Goal: Task Accomplishment & Management: Use online tool/utility

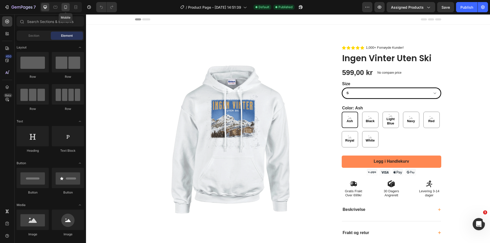
click at [69, 6] on div at bounding box center [66, 7] width 8 height 8
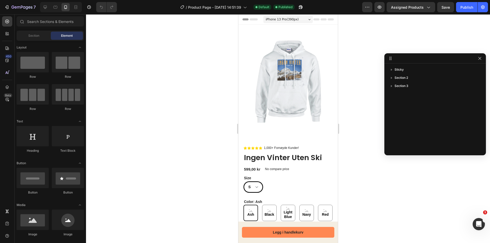
drag, startPoint x: 348, startPoint y: 36, endPoint x: 451, endPoint y: 61, distance: 105.4
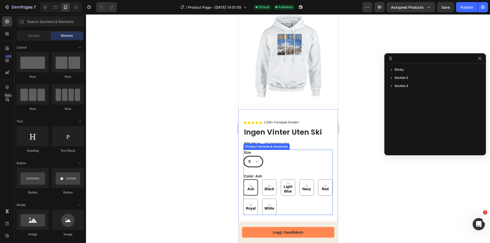
click at [307, 156] on div "S M L XL 2XL 3XL 4XL 5XL" at bounding box center [287, 161] width 89 height 11
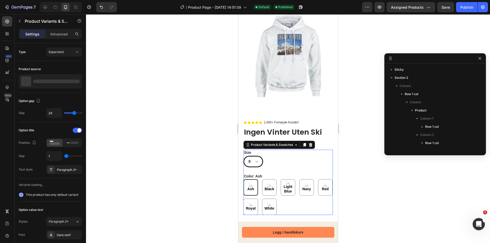
scroll to position [79, 0]
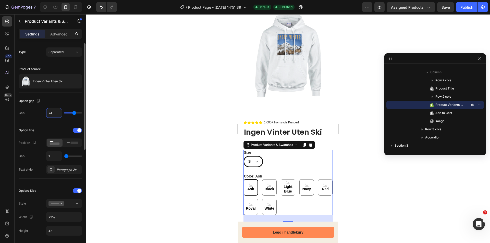
click at [57, 113] on input "24" at bounding box center [53, 112] width 15 height 9
type input "23"
type input "22"
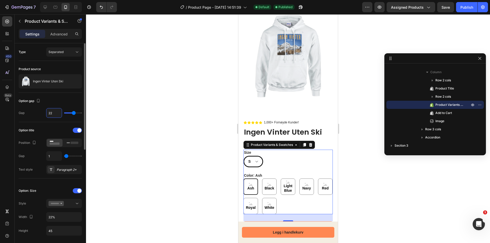
type input "21"
type input "20"
type input "19"
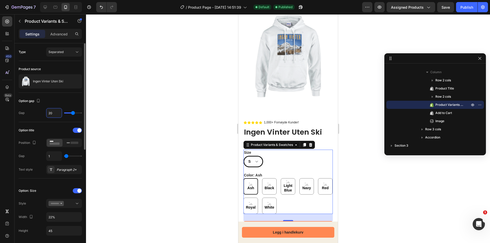
type input "19"
type input "18"
type input "17"
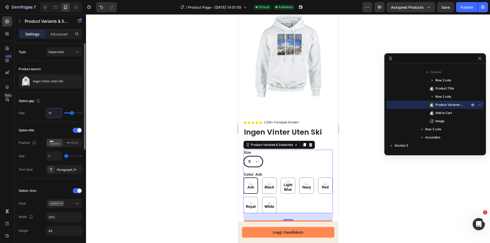
type input "16"
type input "15"
type input "14"
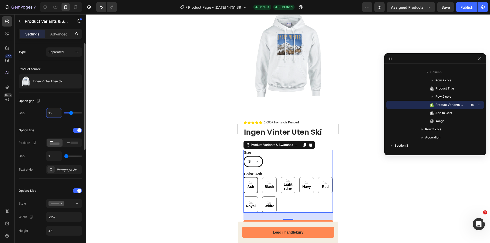
type input "14"
type input "13"
type input "12"
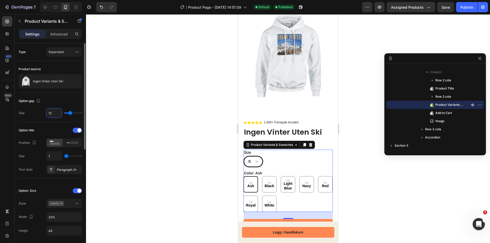
type input "11"
type input "10"
type input "9"
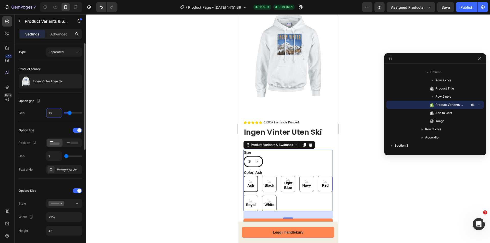
type input "9"
click at [147, 134] on div at bounding box center [288, 128] width 404 height 229
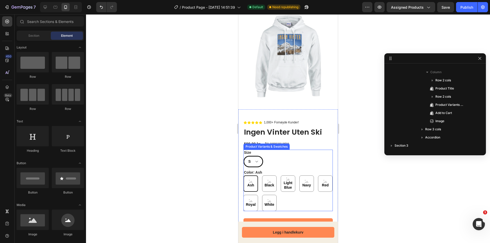
click at [264, 170] on div "Color: Ash Ash Ash Ash Black Black Black Light Blue Light Blue Light Blue Navy …" at bounding box center [287, 191] width 89 height 42
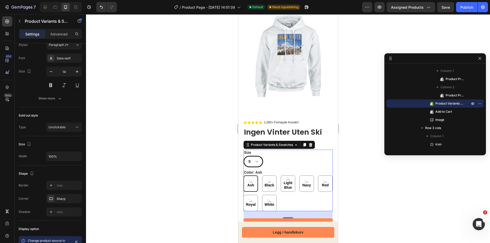
scroll to position [379, 0]
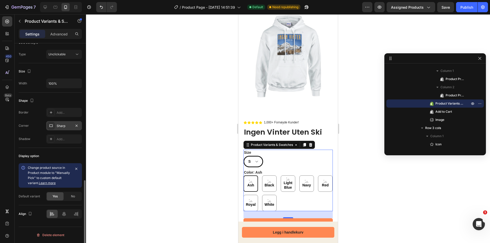
click at [50, 123] on div at bounding box center [50, 125] width 7 height 7
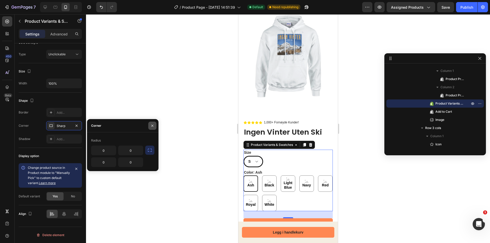
click at [151, 126] on icon "button" at bounding box center [152, 126] width 4 height 4
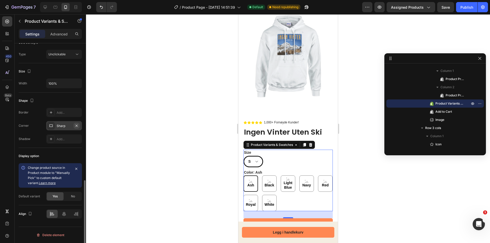
click at [75, 125] on icon "button" at bounding box center [77, 126] width 4 height 4
click at [104, 5] on icon "Undo/Redo" at bounding box center [101, 7] width 5 height 5
drag, startPoint x: 289, startPoint y: 164, endPoint x: 281, endPoint y: 163, distance: 7.5
click at [289, 164] on div "Size S M L XL 2XL 3XL 4XL 5XL Color: Ash Ash Ash Ash Black Black Black Light Bl…" at bounding box center [287, 180] width 89 height 61
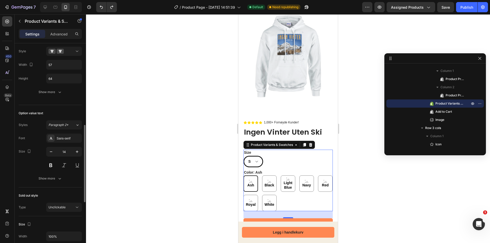
scroll to position [124, 0]
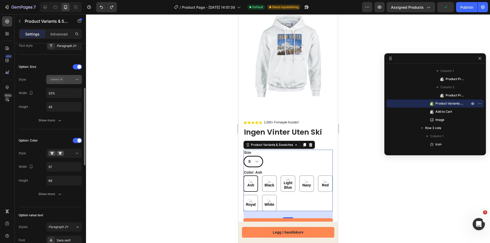
click at [65, 79] on div at bounding box center [64, 79] width 31 height 5
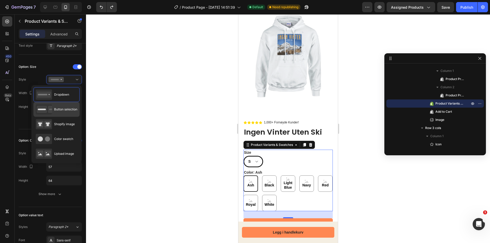
click at [70, 107] on div "Button selection" at bounding box center [57, 109] width 42 height 10
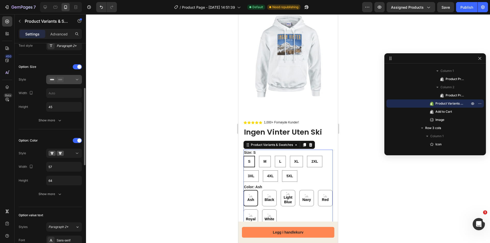
click at [71, 79] on div at bounding box center [64, 79] width 31 height 5
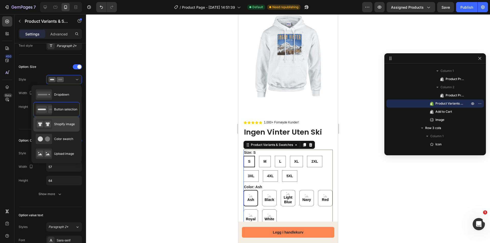
click at [66, 123] on span "Shopify image" at bounding box center [64, 124] width 21 height 5
type input "64"
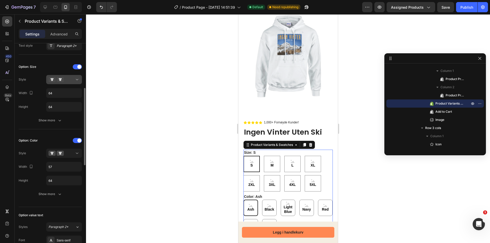
click at [69, 81] on div at bounding box center [64, 79] width 31 height 5
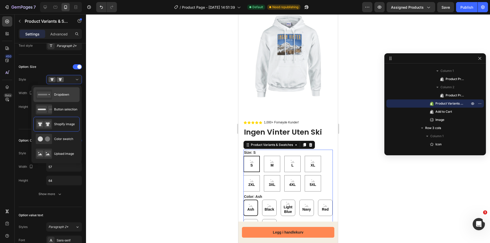
click at [59, 94] on span "Dropdown" at bounding box center [61, 94] width 15 height 5
type input "22%"
type input "45"
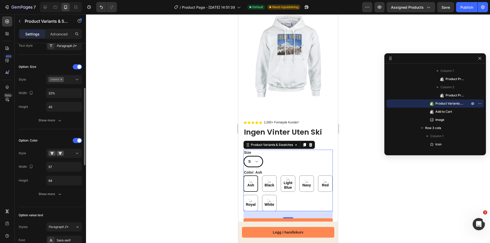
scroll to position [22, 0]
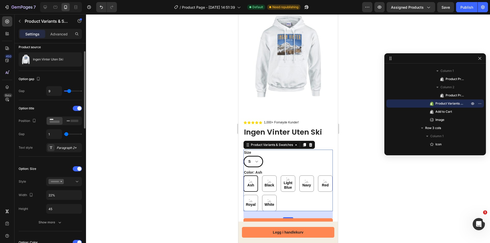
click at [30, 166] on div "Option: Size" at bounding box center [28, 169] width 18 height 8
click at [31, 167] on div "Option: Size" at bounding box center [28, 169] width 18 height 5
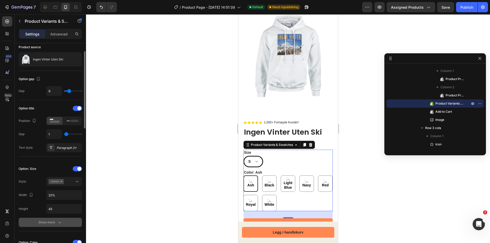
click at [57, 223] on icon "button" at bounding box center [59, 222] width 5 height 5
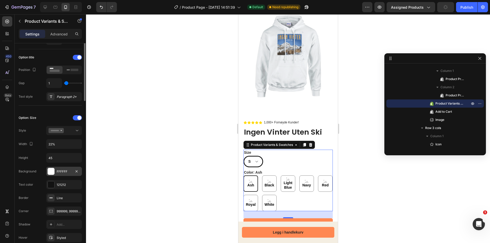
scroll to position [99, 0]
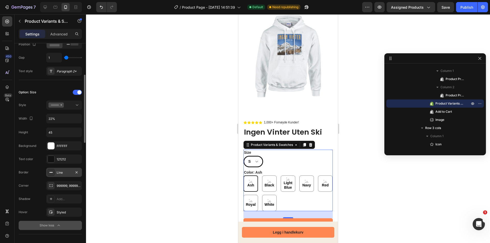
click at [51, 174] on icon at bounding box center [51, 173] width 4 height 4
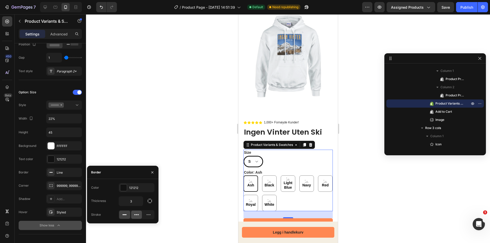
click at [138, 213] on icon at bounding box center [136, 214] width 5 height 5
click at [148, 213] on icon at bounding box center [148, 214] width 5 height 5
drag, startPoint x: 125, startPoint y: 216, endPoint x: 133, endPoint y: 210, distance: 10.5
click at [125, 216] on icon at bounding box center [124, 214] width 5 height 5
click at [148, 216] on icon at bounding box center [148, 214] width 5 height 5
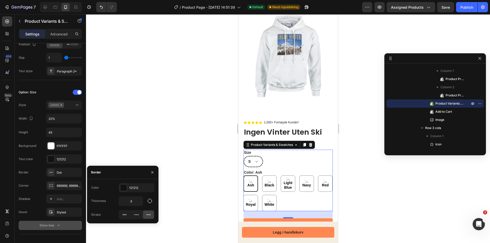
click at [127, 212] on div at bounding box center [124, 215] width 11 height 8
click at [134, 203] on input "3" at bounding box center [131, 201] width 24 height 9
click at [137, 202] on input "0" at bounding box center [131, 201] width 24 height 9
click at [111, 198] on div "Thickness 1" at bounding box center [122, 202] width 63 height 10
click at [131, 204] on input "1" at bounding box center [131, 201] width 24 height 9
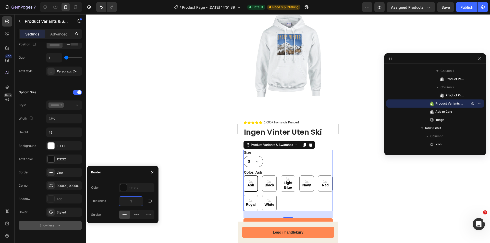
type input "0"
click at [126, 187] on div at bounding box center [123, 188] width 7 height 7
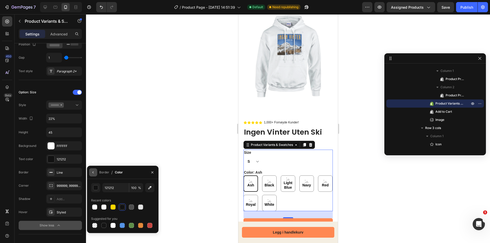
click at [94, 172] on icon "button" at bounding box center [93, 173] width 4 height 4
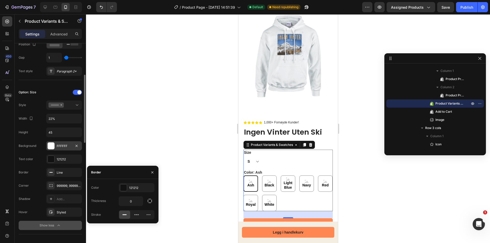
click at [52, 147] on div at bounding box center [51, 146] width 7 height 7
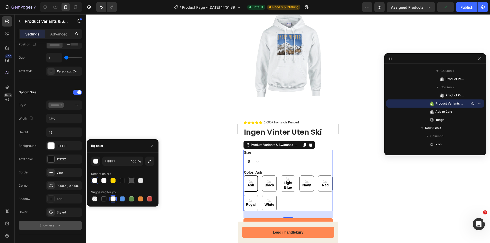
click at [132, 180] on div at bounding box center [131, 180] width 5 height 5
click at [116, 160] on input "4F4F4F" at bounding box center [115, 161] width 27 height 9
paste input "F2F4F7"
type input "F2F4F7"
click at [216, 176] on div at bounding box center [288, 128] width 404 height 229
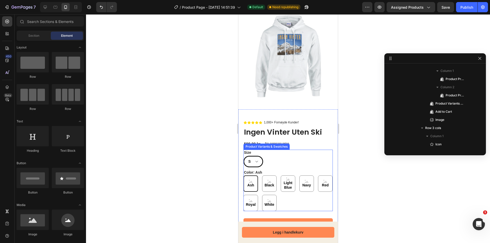
click at [258, 158] on select "S M L XL 2XL 3XL 4XL 5XL" at bounding box center [253, 161] width 20 height 11
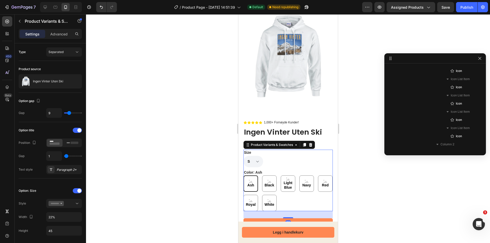
scroll to position [268, 0]
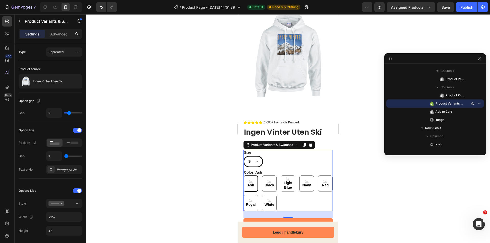
click at [255, 157] on select "S M L XL 2XL 3XL 4XL 5XL" at bounding box center [253, 161] width 20 height 11
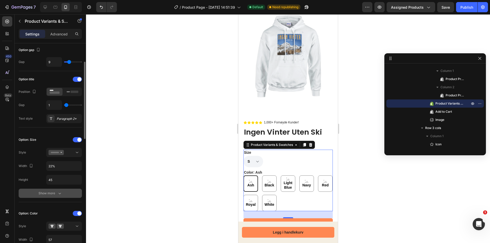
click at [45, 191] on div "Show more" at bounding box center [51, 193] width 24 height 5
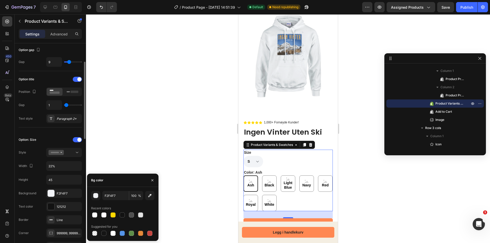
scroll to position [102, 0]
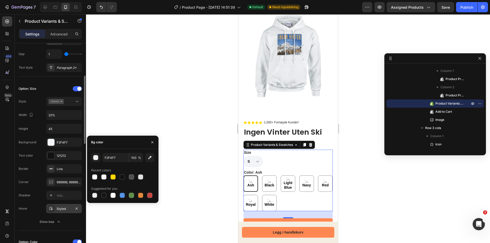
click at [53, 209] on div at bounding box center [50, 208] width 7 height 7
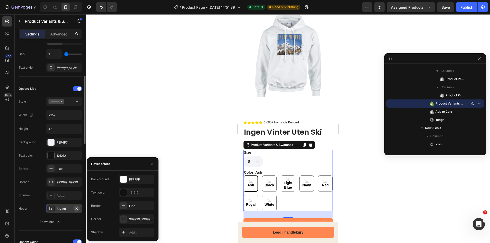
click at [75, 210] on icon "button" at bounding box center [77, 209] width 4 height 4
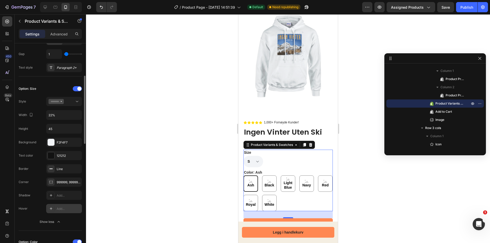
click at [256, 157] on select "S M L XL 2XL 3XL 4XL 5XL" at bounding box center [253, 161] width 20 height 11
click at [255, 157] on select "S M L XL 2XL 3XL 4XL 5XL" at bounding box center [253, 161] width 20 height 11
click at [257, 158] on select "S M L XL 2XL 3XL 4XL 5XL" at bounding box center [253, 161] width 20 height 11
click at [243, 156] on select "S M L XL 2XL 3XL 4XL 5XL" at bounding box center [253, 161] width 20 height 11
click at [256, 159] on select "S M L XL 2XL 3XL 4XL 5XL" at bounding box center [253, 161] width 20 height 11
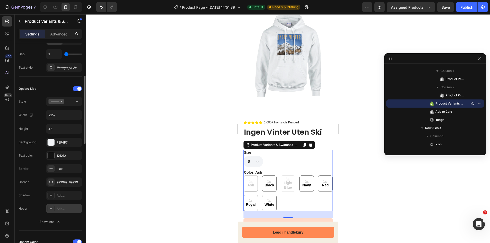
click at [243, 156] on select "S M L XL 2XL 3XL 4XL 5XL" at bounding box center [253, 161] width 20 height 11
select select "S"
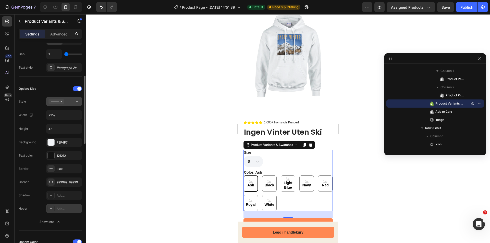
click at [65, 105] on button at bounding box center [64, 101] width 36 height 9
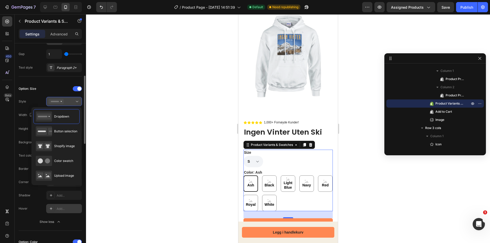
click at [66, 104] on div at bounding box center [64, 101] width 31 height 5
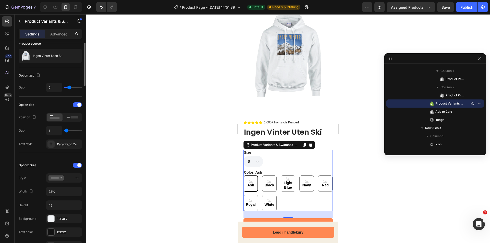
scroll to position [0, 0]
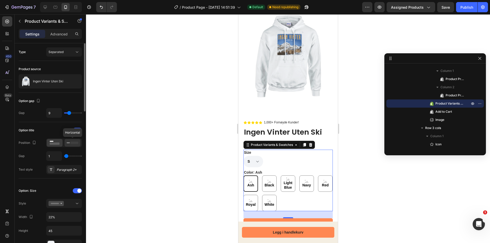
click at [71, 144] on rect at bounding box center [75, 143] width 8 height 2
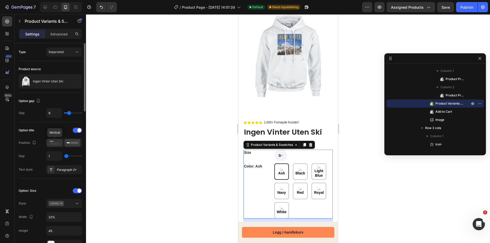
click at [54, 144] on rect at bounding box center [55, 144] width 10 height 2
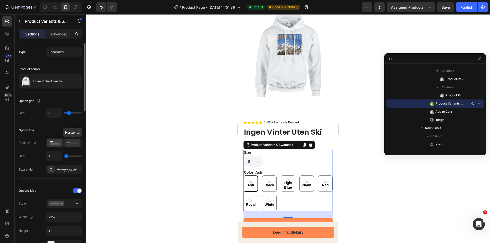
click at [70, 143] on rect at bounding box center [68, 142] width 3 height 1
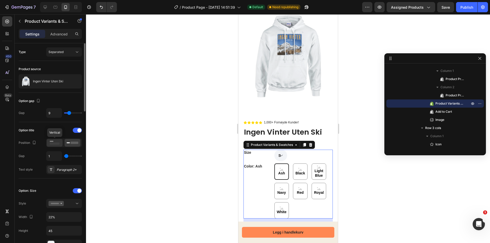
click at [57, 143] on rect at bounding box center [55, 144] width 10 height 2
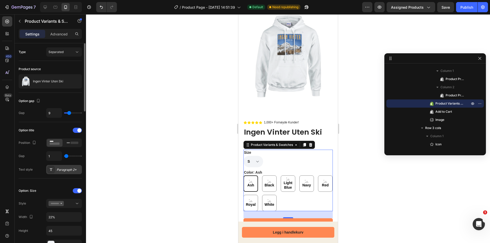
click at [68, 166] on div "Paragraph 2*" at bounding box center [64, 169] width 36 height 9
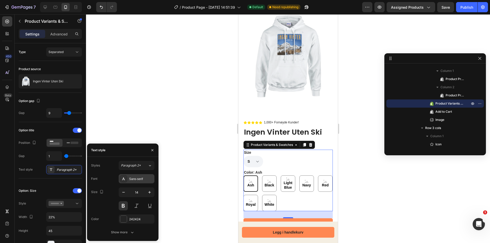
click at [143, 178] on div "Sans-serif" at bounding box center [141, 179] width 24 height 5
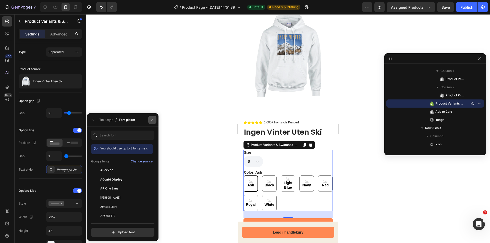
click at [153, 119] on icon "button" at bounding box center [152, 120] width 2 height 2
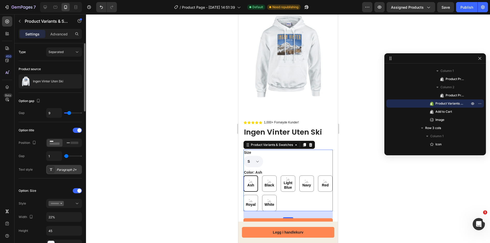
click at [75, 169] on div "Paragraph 2*" at bounding box center [69, 170] width 24 height 5
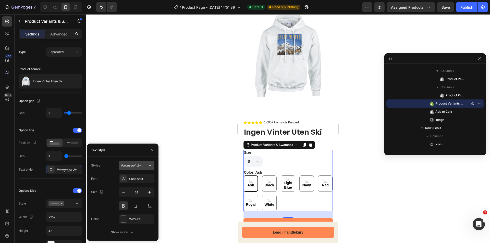
click at [130, 167] on span "Paragraph 2*" at bounding box center [131, 165] width 20 height 5
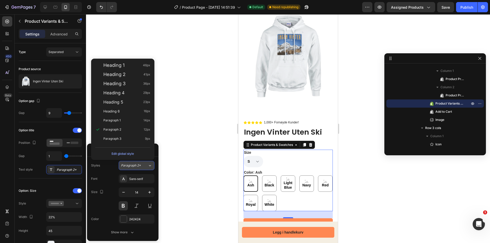
click at [138, 166] on span "Paragraph 2*" at bounding box center [131, 165] width 20 height 5
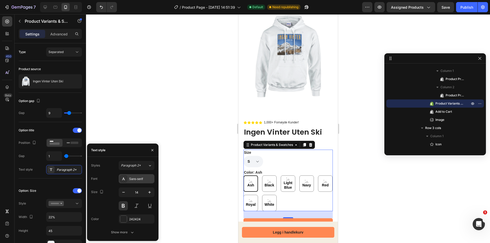
click at [136, 179] on div "Sans-serif" at bounding box center [141, 179] width 24 height 5
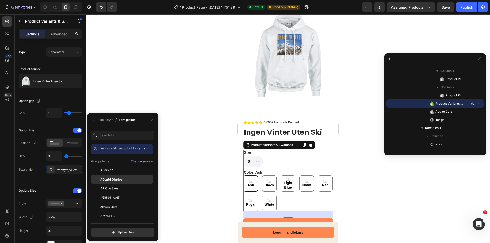
click at [116, 180] on span "ADLaM Display" at bounding box center [111, 179] width 22 height 5
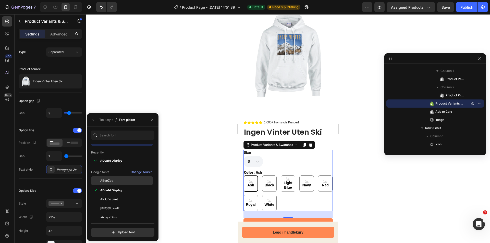
scroll to position [102, 0]
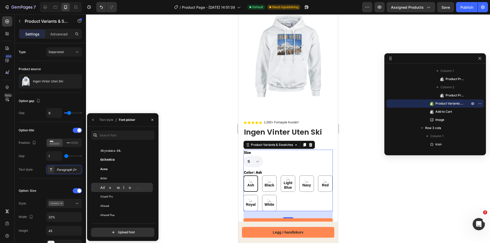
click at [110, 187] on span "Adamina" at bounding box center [121, 187] width 42 height 5
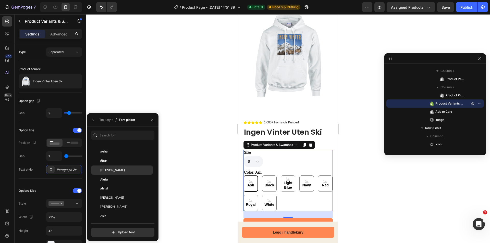
click at [110, 171] on span "[PERSON_NAME]" at bounding box center [112, 170] width 25 height 5
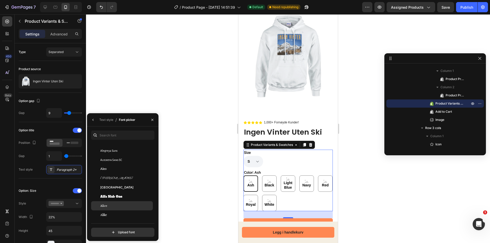
click at [114, 205] on div "Alice" at bounding box center [126, 206] width 52 height 5
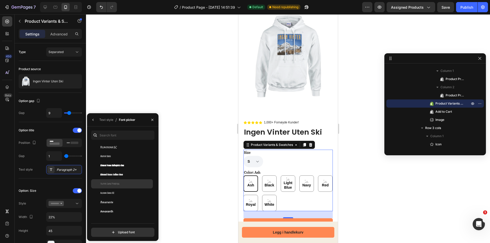
scroll to position [536, 0]
click at [116, 175] on span "Alumni Sans Inline One" at bounding box center [111, 174] width 23 height 5
click at [117, 183] on div "[PERSON_NAME]" at bounding box center [126, 184] width 52 height 5
click at [117, 174] on div "Andada Pro" at bounding box center [126, 175] width 52 height 5
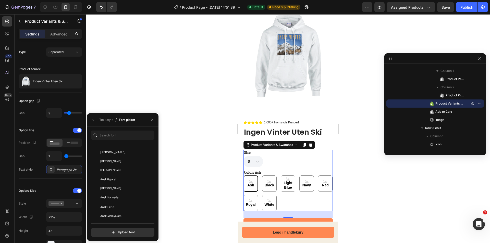
scroll to position [766, 0]
click at [117, 177] on div "Anek Telugu" at bounding box center [122, 174] width 62 height 9
click at [119, 190] on div "Annapurna SIL" at bounding box center [126, 192] width 52 height 5
click at [125, 177] on div "Archivo Black" at bounding box center [122, 179] width 62 height 9
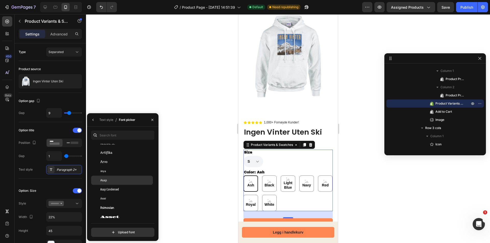
click at [121, 179] on div "Asap" at bounding box center [126, 180] width 52 height 5
click at [119, 180] on span "Atkinson Hyperlegible Mono" at bounding box center [121, 179] width 42 height 5
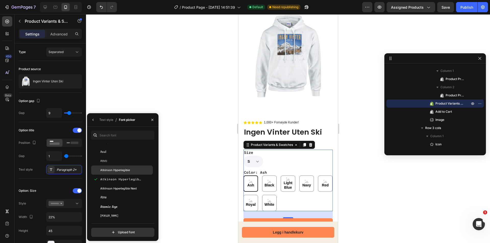
click at [121, 173] on div "Atkinson Hyperlegible" at bounding box center [122, 170] width 62 height 9
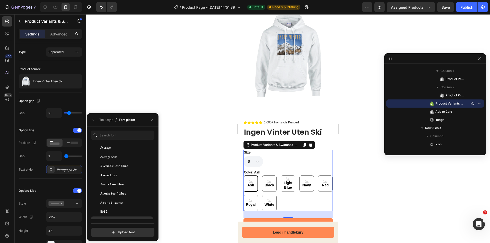
scroll to position [1302, 0]
click at [114, 189] on span "B612 Mono" at bounding box center [109, 189] width 18 height 5
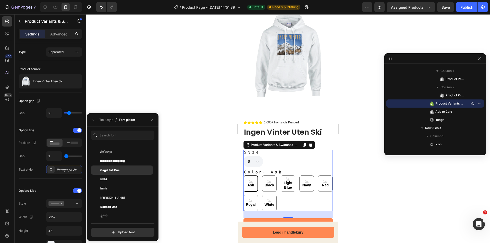
click at [116, 173] on div "Bagel Fat One" at bounding box center [122, 170] width 62 height 9
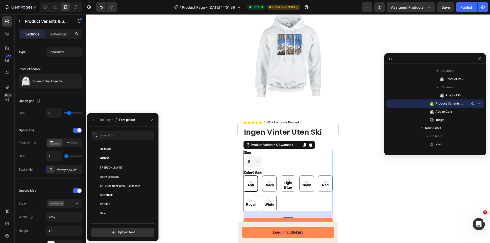
scroll to position [1583, 0]
click at [116, 175] on span "Barlow Condensed" at bounding box center [109, 175] width 19 height 5
click at [116, 167] on div "Bellefair" at bounding box center [126, 169] width 52 height 5
click at [116, 161] on div "Belgrano" at bounding box center [126, 160] width 52 height 5
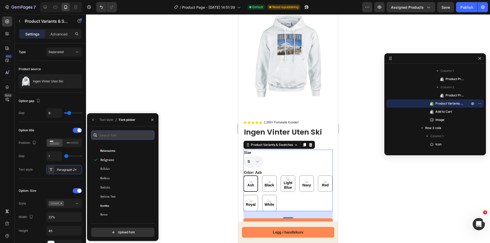
click at [122, 134] on input "text" at bounding box center [122, 135] width 63 height 9
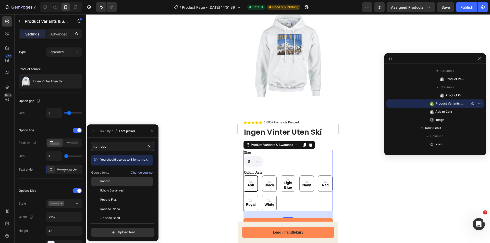
type input "robo"
click at [117, 182] on div "Roboto" at bounding box center [126, 181] width 52 height 5
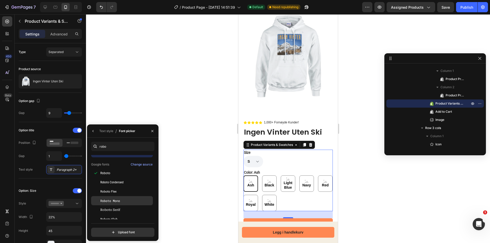
scroll to position [13, 0]
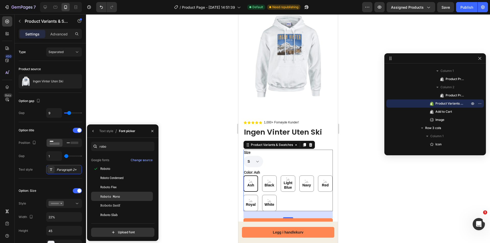
click at [121, 197] on div "Roboto Mono" at bounding box center [126, 196] width 52 height 5
click at [118, 210] on div "Roboto Slab" at bounding box center [122, 214] width 62 height 9
click at [119, 204] on span "Roboto Serif" at bounding box center [110, 205] width 20 height 5
click at [120, 197] on span "Roboto Mono" at bounding box center [110, 196] width 20 height 5
click at [114, 170] on div "Roboto" at bounding box center [126, 169] width 52 height 5
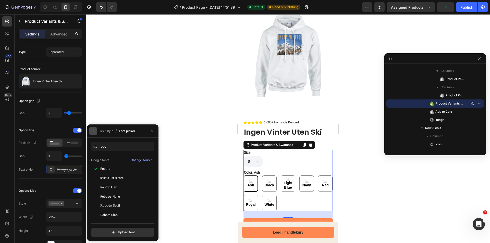
click at [94, 133] on icon "button" at bounding box center [93, 131] width 4 height 4
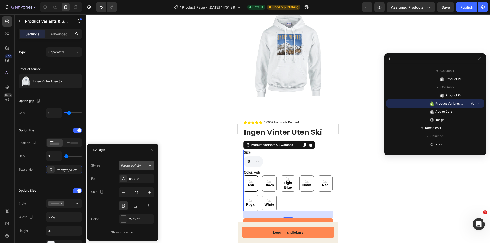
click at [146, 166] on div "Paragraph 2*" at bounding box center [134, 165] width 27 height 5
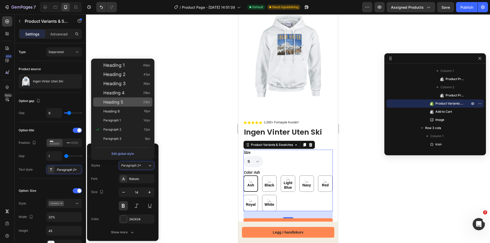
click at [122, 104] on span "Heading 5" at bounding box center [113, 102] width 20 height 5
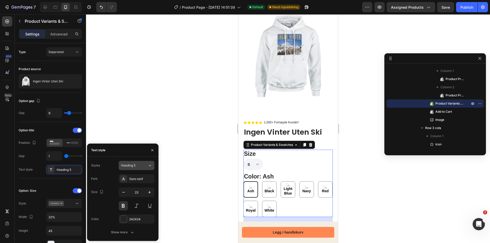
click at [139, 164] on div "Heading 5" at bounding box center [131, 165] width 21 height 5
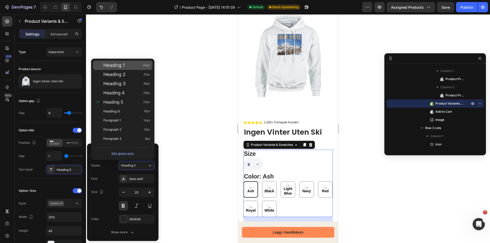
click at [121, 67] on span "Heading 1" at bounding box center [113, 65] width 21 height 5
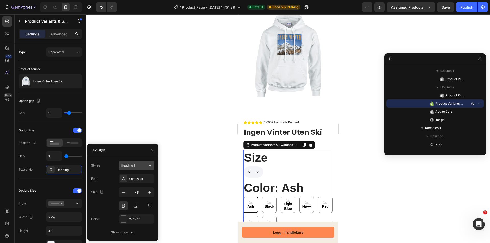
click at [131, 163] on button "Heading 1" at bounding box center [137, 165] width 36 height 9
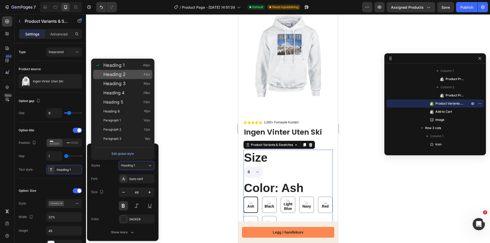
click at [109, 79] on div "Heading 2 41px" at bounding box center [122, 74] width 59 height 9
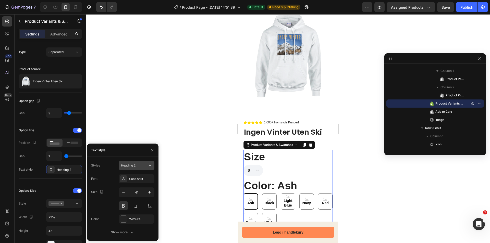
click at [134, 163] on button "Heading 2" at bounding box center [137, 165] width 36 height 9
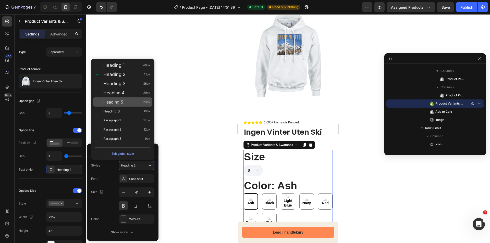
click at [117, 105] on div "Heading 5 23px" at bounding box center [122, 102] width 59 height 9
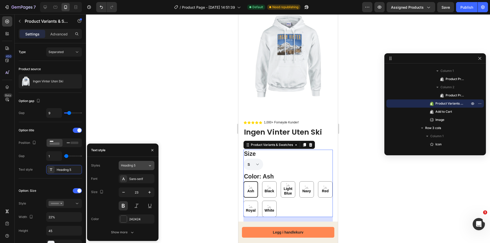
click at [136, 167] on div "Heading 5" at bounding box center [131, 165] width 21 height 5
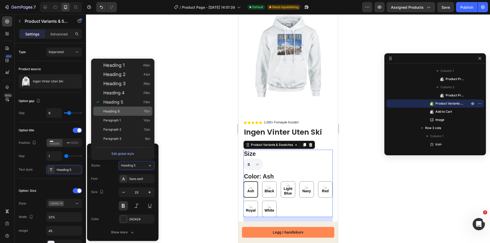
click at [120, 114] on div "Heading 6 16px" at bounding box center [126, 111] width 47 height 5
type input "16"
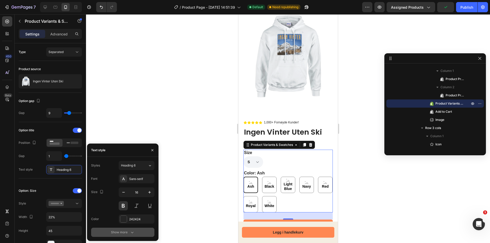
click at [130, 231] on icon "button" at bounding box center [132, 232] width 5 height 5
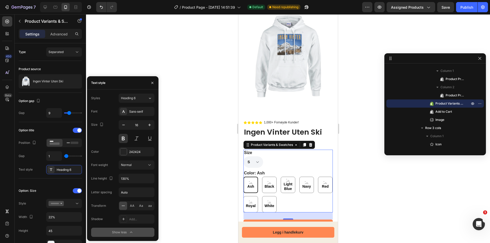
click at [132, 233] on icon "button" at bounding box center [131, 232] width 5 height 5
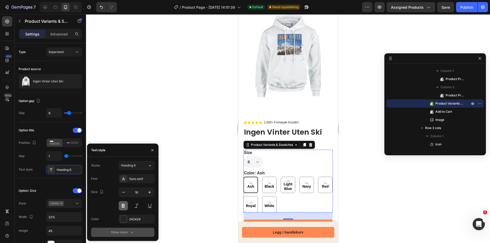
click at [126, 207] on button at bounding box center [123, 205] width 9 height 9
click at [305, 195] on div "Ash Ash Ash Black Black Black Light Blue Light Blue Light Blue Navy Navy Navy R…" at bounding box center [287, 195] width 89 height 36
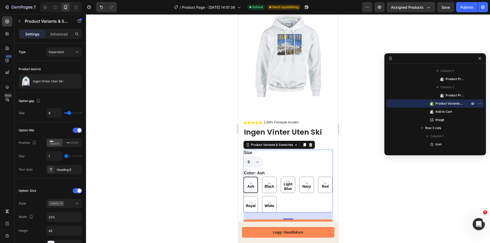
click at [258, 170] on legend "Color: Ash" at bounding box center [254, 173] width 22 height 6
click at [73, 46] on div "Type Separated" at bounding box center [50, 52] width 63 height 18
click at [70, 51] on div "Separated" at bounding box center [62, 52] width 26 height 5
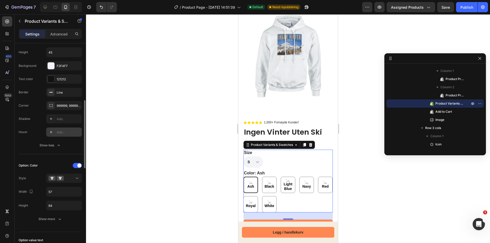
scroll to position [230, 0]
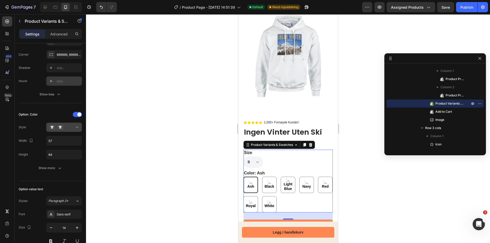
click at [62, 129] on icon at bounding box center [60, 127] width 7 height 5
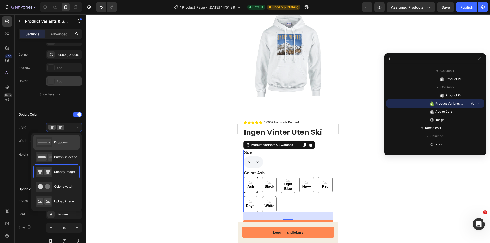
click at [62, 148] on div "Dropdown" at bounding box center [56, 142] width 46 height 15
type input "25%"
type input "45"
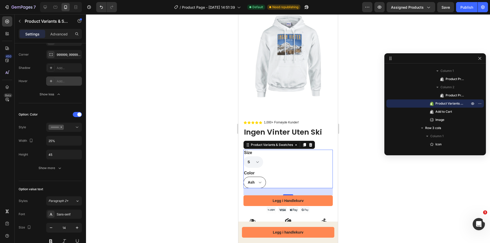
click at [259, 178] on select "Ash Black Light Blue Navy Red Royal White" at bounding box center [254, 182] width 22 height 11
click at [243, 177] on select "Ash Black Light Blue Navy Red Royal White" at bounding box center [254, 182] width 22 height 11
click at [259, 180] on select "Ash Black Light Blue Navy Red Royal White" at bounding box center [254, 182] width 22 height 11
click at [243, 177] on select "Ash Black Light Blue Navy Red Royal White" at bounding box center [254, 182] width 22 height 11
select select "Light Blue"
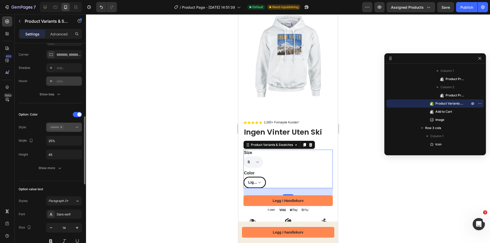
click at [75, 129] on icon at bounding box center [77, 127] width 5 height 5
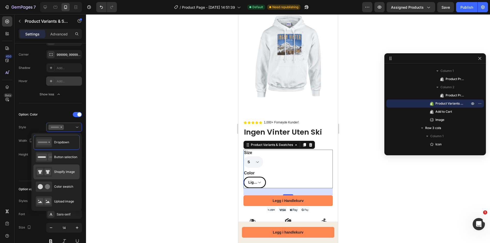
click at [68, 171] on span "Shopify image" at bounding box center [64, 172] width 21 height 5
type input "57"
type input "64"
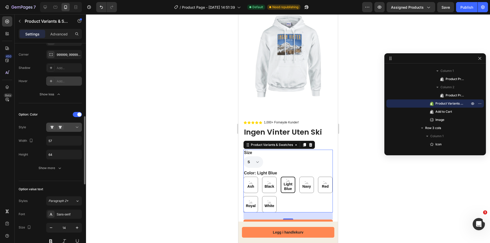
click at [71, 129] on div at bounding box center [64, 127] width 31 height 5
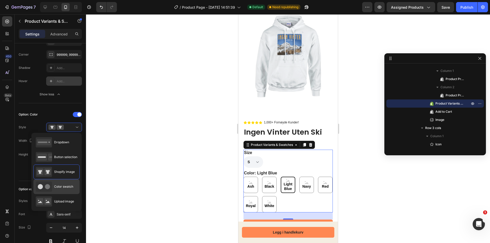
click at [63, 187] on span "Color swatch" at bounding box center [63, 187] width 19 height 5
type input "45"
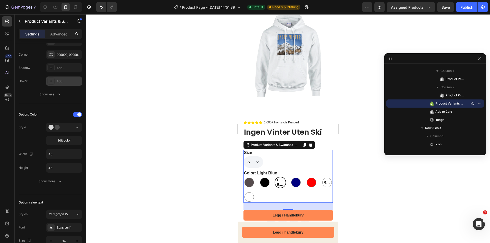
click at [278, 178] on span "Light Blue" at bounding box center [280, 182] width 8 height 9
click at [274, 177] on input "Light Blue Light Blue Light Blue" at bounding box center [274, 177] width 0 height 0
click at [61, 142] on span "Edit color" at bounding box center [64, 140] width 14 height 5
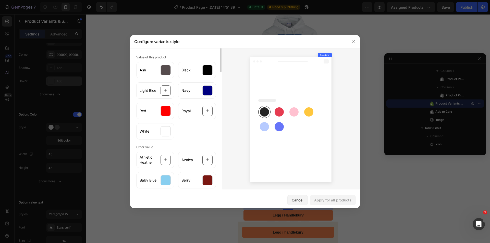
scroll to position [0, 0]
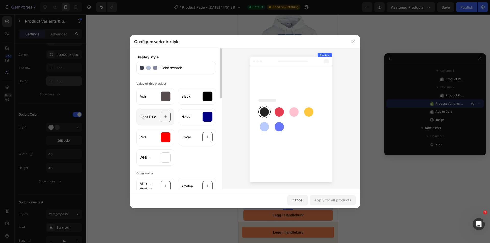
click at [165, 115] on icon at bounding box center [165, 117] width 3 height 10
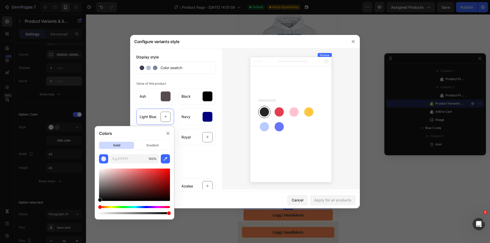
click at [136, 207] on div "Hue" at bounding box center [134, 207] width 71 height 2
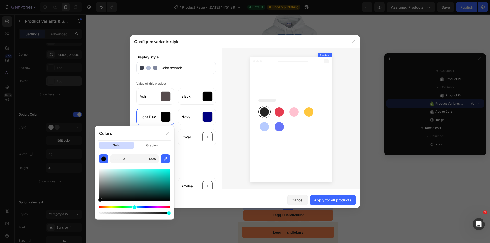
click at [134, 207] on div "Hue" at bounding box center [134, 207] width 71 height 2
drag, startPoint x: 160, startPoint y: 169, endPoint x: 159, endPoint y: 162, distance: 6.4
click at [161, 162] on div "000000 100 %" at bounding box center [134, 184] width 79 height 61
drag, startPoint x: 156, startPoint y: 170, endPoint x: 150, endPoint y: 167, distance: 7.2
click at [150, 167] on div at bounding box center [134, 190] width 71 height 52
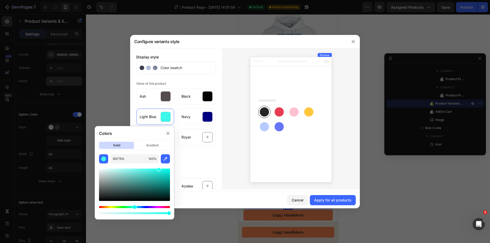
drag, startPoint x: 153, startPoint y: 170, endPoint x: 158, endPoint y: 167, distance: 6.0
click at [158, 168] on div at bounding box center [134, 192] width 71 height 48
drag, startPoint x: 156, startPoint y: 169, endPoint x: 156, endPoint y: 176, distance: 7.2
click at [156, 176] on div at bounding box center [134, 185] width 71 height 32
click at [156, 175] on div at bounding box center [134, 185] width 71 height 32
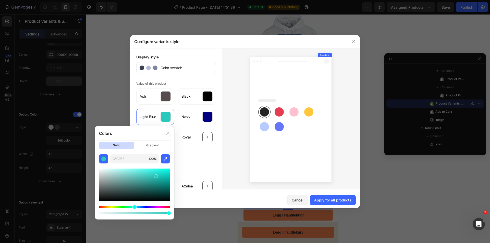
click at [156, 173] on div at bounding box center [134, 185] width 71 height 32
type input "2BD8CD"
click at [210, 165] on div "Ash Black Light Blue Navy Red Royal White" at bounding box center [176, 126] width 80 height 80
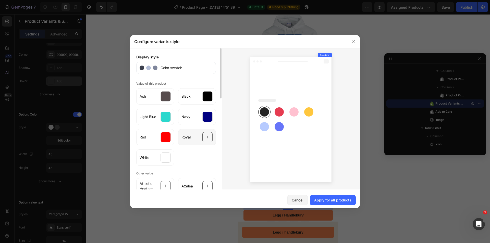
click at [204, 137] on div at bounding box center [207, 137] width 10 height 10
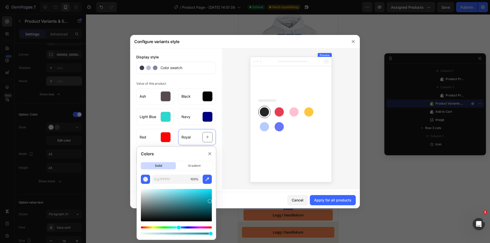
drag, startPoint x: 199, startPoint y: 193, endPoint x: 210, endPoint y: 200, distance: 13.2
click at [210, 200] on div at bounding box center [176, 205] width 71 height 32
click at [208, 197] on div at bounding box center [176, 205] width 71 height 32
drag, startPoint x: 209, startPoint y: 198, endPoint x: 209, endPoint y: 200, distance: 2.9
click at [209, 200] on div at bounding box center [210, 202] width 4 height 4
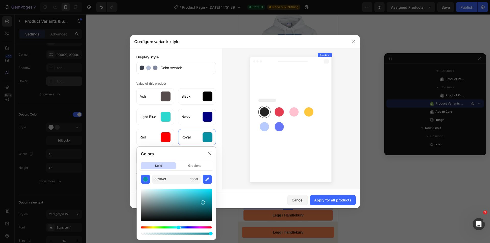
drag, startPoint x: 209, startPoint y: 201, endPoint x: 202, endPoint y: 202, distance: 6.7
click at [202, 202] on div at bounding box center [203, 203] width 4 height 4
click at [186, 227] on div "Hue" at bounding box center [176, 228] width 71 height 2
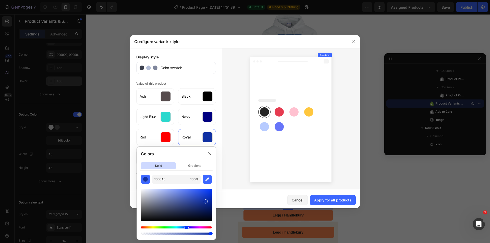
drag, startPoint x: 205, startPoint y: 202, endPoint x: 204, endPoint y: 197, distance: 5.2
click at [204, 200] on div at bounding box center [206, 202] width 4 height 4
drag, startPoint x: 202, startPoint y: 199, endPoint x: 197, endPoint y: 194, distance: 6.5
click at [198, 195] on div at bounding box center [176, 205] width 71 height 32
drag, startPoint x: 198, startPoint y: 195, endPoint x: 184, endPoint y: 190, distance: 14.1
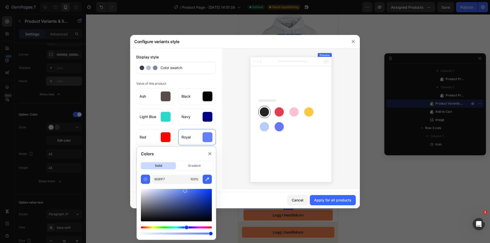
click at [184, 190] on div at bounding box center [185, 191] width 4 height 4
drag, startPoint x: 186, startPoint y: 191, endPoint x: 190, endPoint y: 191, distance: 4.1
click at [190, 191] on div at bounding box center [190, 193] width 4 height 4
type input "4B6DEA"
click at [230, 152] on div at bounding box center [291, 118] width 138 height 141
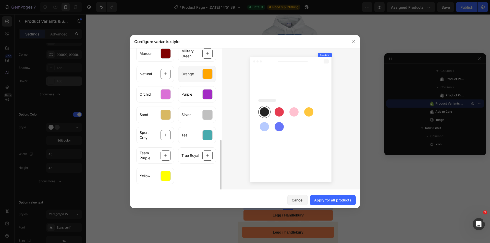
scroll to position [256, 0]
click at [166, 154] on icon at bounding box center [165, 155] width 3 height 10
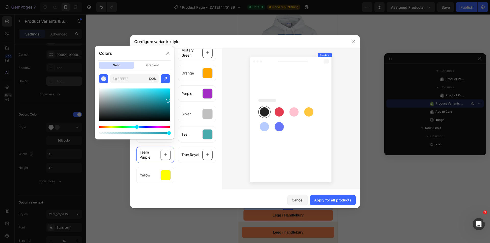
click at [156, 127] on div "Hue" at bounding box center [134, 127] width 71 height 2
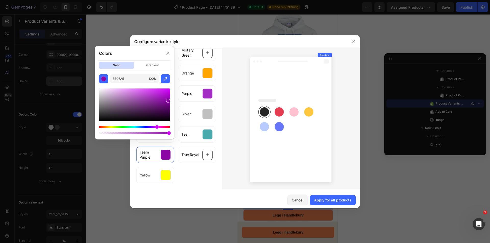
click at [163, 96] on div at bounding box center [134, 105] width 71 height 32
type input "A515C1"
click at [195, 175] on div "Athletic [PERSON_NAME] Baby Blue [PERSON_NAME] Blue Cherry Red Coral Gold Helic…" at bounding box center [176, 55] width 80 height 270
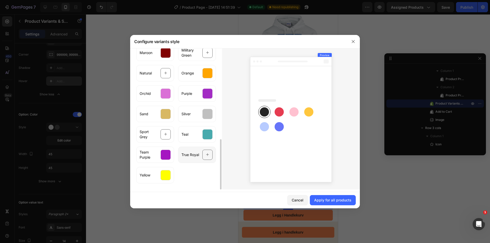
click at [206, 153] on icon at bounding box center [207, 155] width 3 height 10
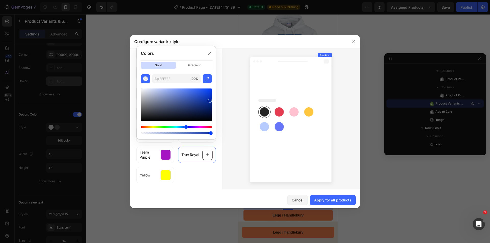
click at [186, 126] on div "Hue" at bounding box center [176, 127] width 71 height 2
type input "062EA5"
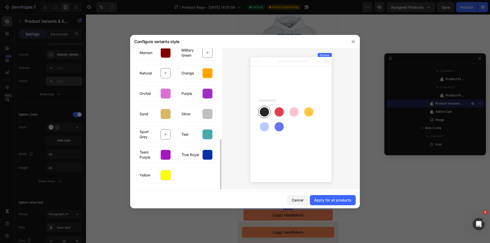
click at [203, 174] on div "Athletic [PERSON_NAME] Baby Blue [PERSON_NAME] Blue Cherry Red Coral Gold Helic…" at bounding box center [176, 55] width 80 height 270
click at [167, 136] on icon at bounding box center [165, 135] width 3 height 10
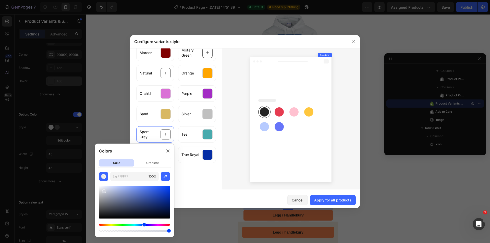
drag, startPoint x: 104, startPoint y: 190, endPoint x: 95, endPoint y: 193, distance: 9.1
click at [95, 193] on div "100 %" at bounding box center [134, 202] width 79 height 61
type input "C6C6C6"
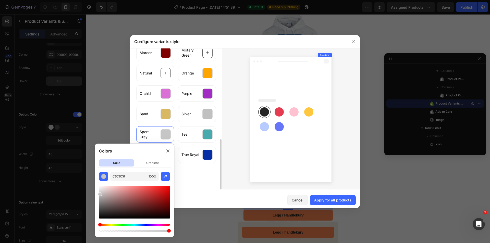
click at [192, 179] on div "Athletic [PERSON_NAME] Baby Blue [PERSON_NAME] Blue Cherry Red Coral Gold Helic…" at bounding box center [176, 55] width 80 height 270
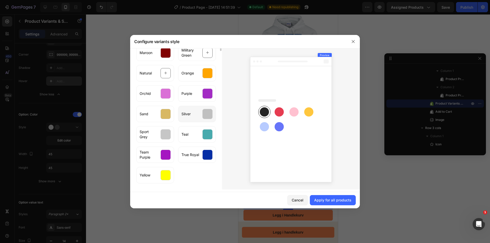
scroll to position [154, 0]
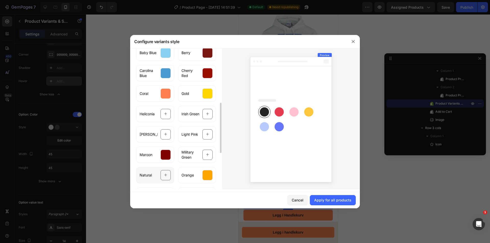
click at [170, 175] on div at bounding box center [166, 175] width 10 height 10
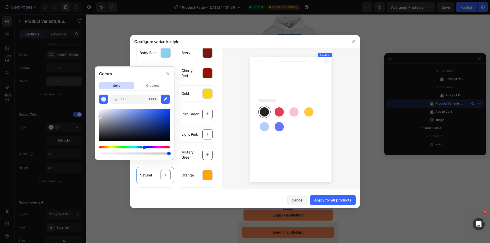
click at [108, 149] on div at bounding box center [134, 151] width 71 height 8
click at [108, 148] on div "Hue" at bounding box center [134, 148] width 71 height 2
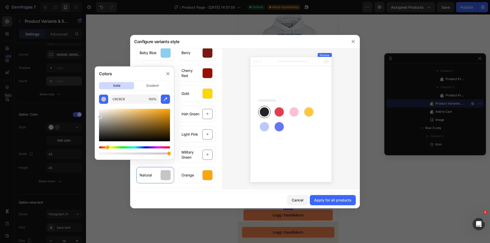
click at [107, 148] on div "Hue" at bounding box center [134, 148] width 71 height 2
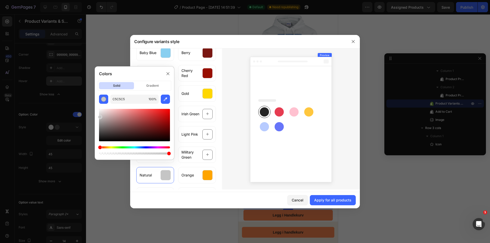
click at [106, 148] on div "Hue" at bounding box center [134, 148] width 71 height 2
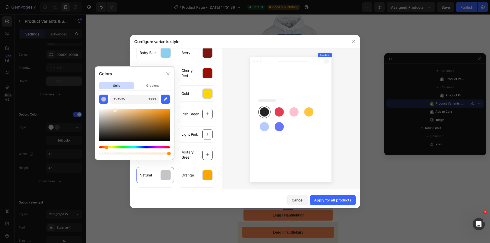
drag, startPoint x: 116, startPoint y: 115, endPoint x: 114, endPoint y: 106, distance: 9.2
click at [114, 106] on div at bounding box center [134, 130] width 71 height 52
type input "FFE7C9"
click at [228, 146] on div at bounding box center [291, 118] width 138 height 141
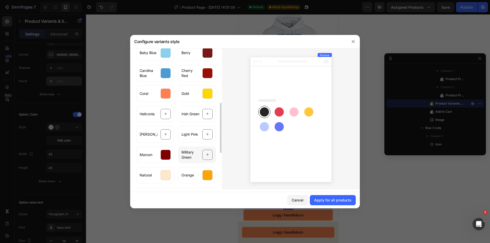
click at [209, 157] on icon at bounding box center [207, 155] width 3 height 10
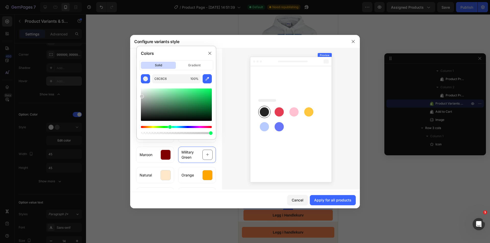
click at [169, 128] on div "Hue" at bounding box center [176, 127] width 71 height 2
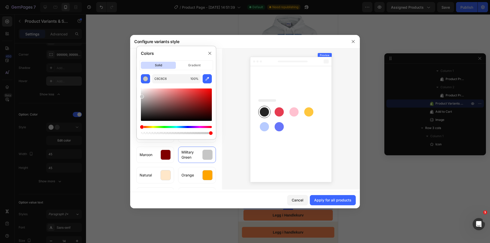
click at [170, 127] on div "Hue" at bounding box center [176, 127] width 71 height 2
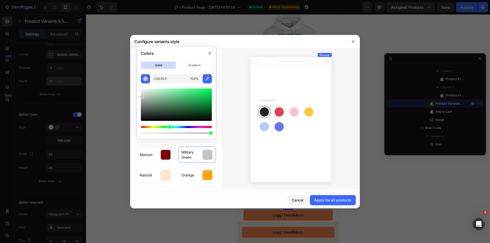
click at [169, 126] on div "Hue" at bounding box center [176, 127] width 71 height 2
type input "028231"
drag, startPoint x: 203, startPoint y: 106, endPoint x: 211, endPoint y: 104, distance: 8.6
click at [211, 104] on div at bounding box center [176, 105] width 71 height 32
click at [226, 135] on div at bounding box center [291, 118] width 138 height 141
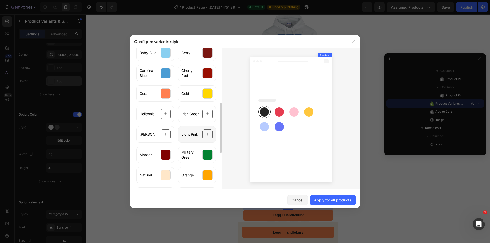
click at [209, 137] on icon at bounding box center [207, 135] width 3 height 10
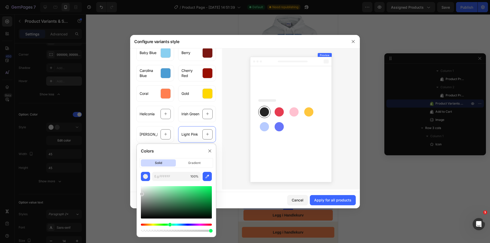
click at [199, 226] on div "Hue" at bounding box center [176, 225] width 71 height 2
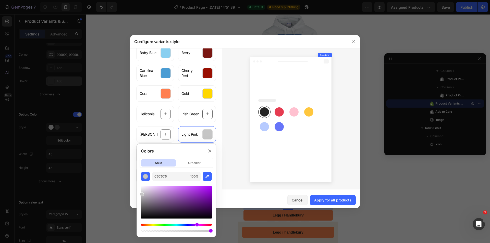
click at [197, 226] on div "Hue" at bounding box center [176, 225] width 71 height 2
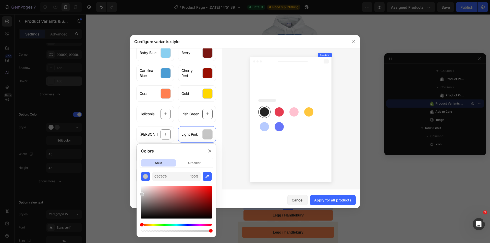
click at [199, 224] on div "Hue" at bounding box center [176, 225] width 71 height 2
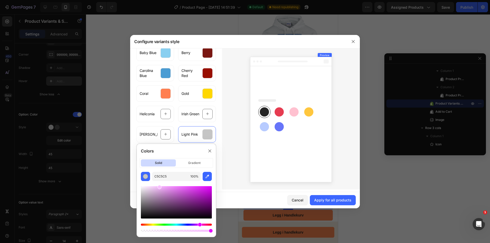
drag, startPoint x: 173, startPoint y: 188, endPoint x: 159, endPoint y: 182, distance: 15.5
click at [159, 182] on div at bounding box center [176, 207] width 71 height 52
type input "F8BFFF"
click at [234, 157] on div at bounding box center [291, 118] width 138 height 141
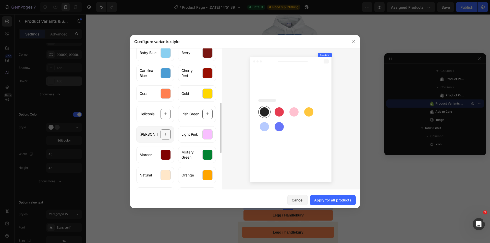
click at [168, 132] on div at bounding box center [166, 134] width 10 height 10
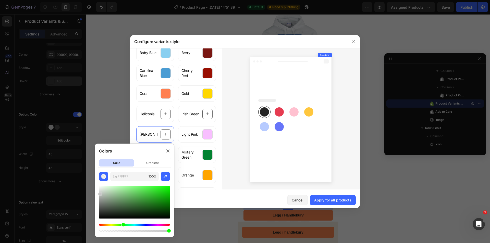
click at [123, 224] on div "Hue" at bounding box center [134, 225] width 71 height 2
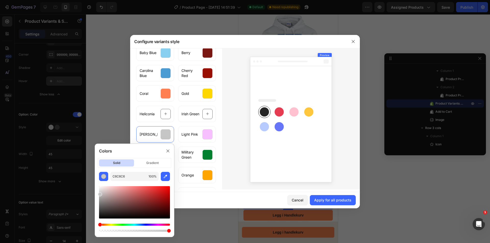
click at [125, 225] on div "Hue" at bounding box center [134, 225] width 71 height 2
click at [123, 225] on div "Hue" at bounding box center [134, 225] width 71 height 2
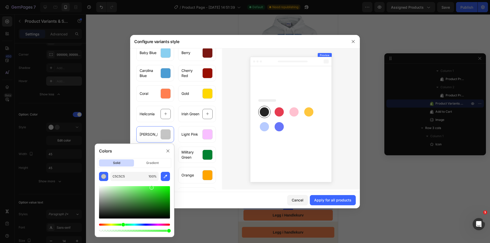
click at [149, 186] on div at bounding box center [134, 202] width 71 height 32
type input "51FC4B"
click at [234, 150] on div at bounding box center [291, 118] width 138 height 141
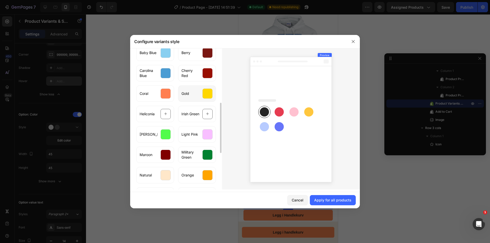
scroll to position [103, 0]
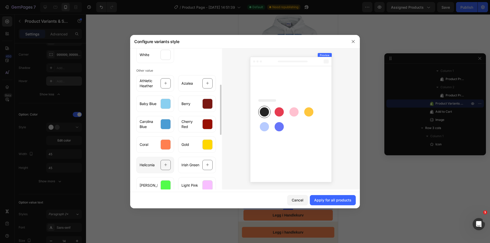
click at [167, 164] on icon at bounding box center [165, 165] width 3 height 10
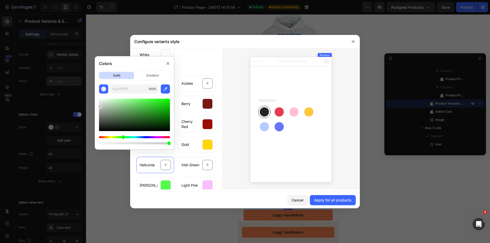
click at [160, 136] on div at bounding box center [134, 122] width 71 height 48
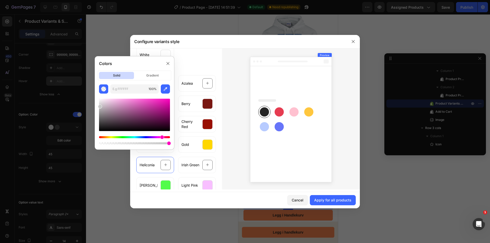
click at [161, 137] on div "Hue" at bounding box center [134, 137] width 71 height 2
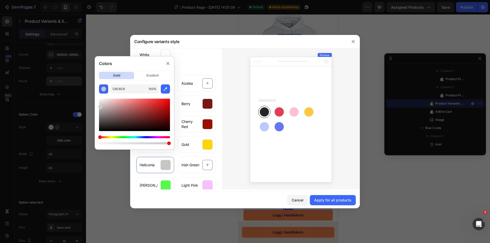
click at [162, 136] on div at bounding box center [134, 122] width 71 height 48
click at [163, 138] on div "Hue" at bounding box center [134, 137] width 71 height 2
click at [162, 137] on div "Hue" at bounding box center [134, 137] width 71 height 2
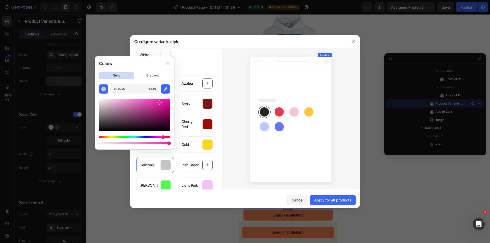
drag, startPoint x: 161, startPoint y: 107, endPoint x: 158, endPoint y: 99, distance: 8.3
click at [158, 99] on div at bounding box center [134, 115] width 71 height 32
type input "F92AB4"
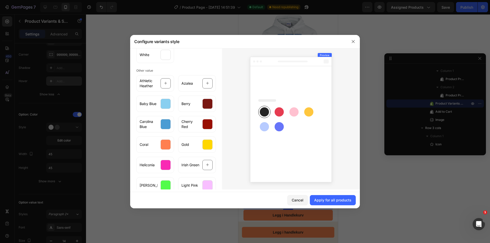
click at [223, 153] on div at bounding box center [291, 118] width 138 height 141
click at [210, 166] on div at bounding box center [207, 165] width 10 height 10
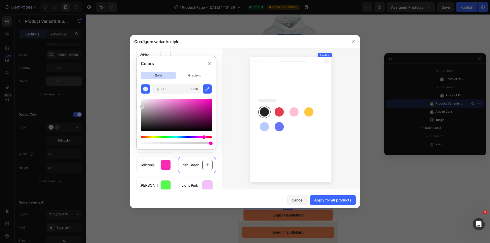
click at [159, 138] on div "Hue" at bounding box center [176, 137] width 71 height 2
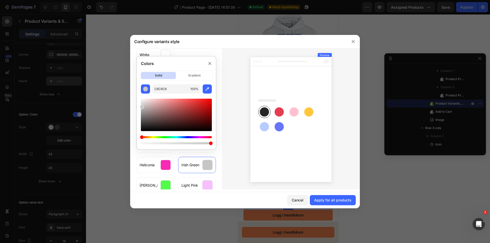
click at [166, 136] on div "Hue" at bounding box center [176, 137] width 71 height 2
click at [164, 137] on div "Hue" at bounding box center [176, 137] width 71 height 2
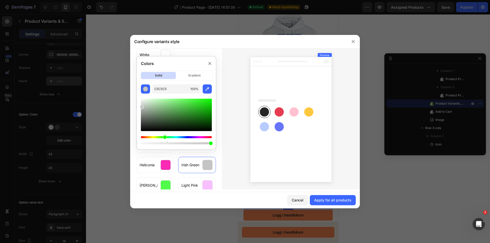
click at [210, 105] on div at bounding box center [176, 115] width 71 height 32
type input "10CC06"
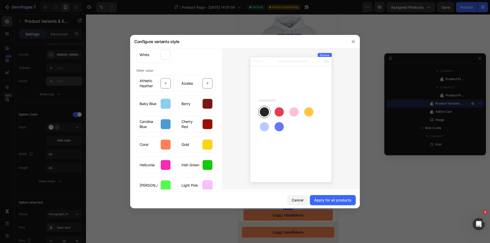
click at [224, 133] on div at bounding box center [291, 118] width 138 height 141
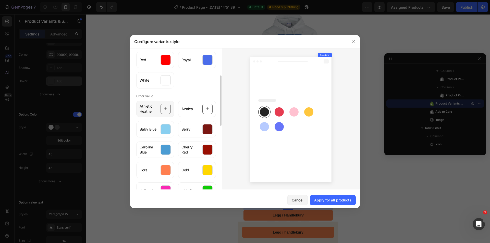
click at [167, 108] on icon at bounding box center [165, 109] width 3 height 10
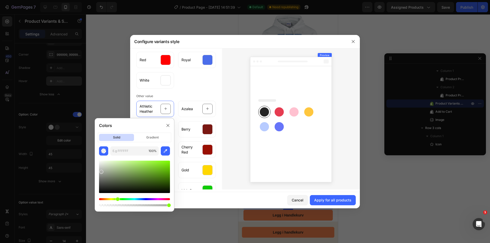
drag, startPoint x: 108, startPoint y: 171, endPoint x: 97, endPoint y: 171, distance: 11.3
click at [97, 171] on div "100 %" at bounding box center [134, 177] width 79 height 61
type input "AFAFAF"
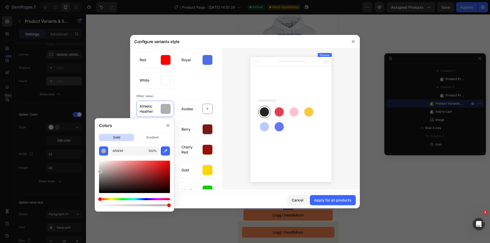
click at [234, 122] on div at bounding box center [291, 118] width 138 height 141
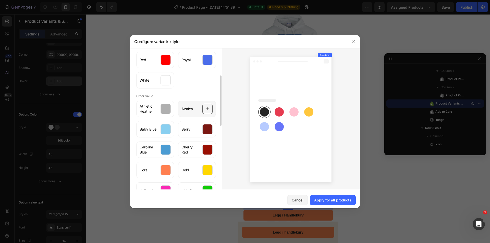
click at [208, 108] on icon at bounding box center [207, 108] width 3 height 3
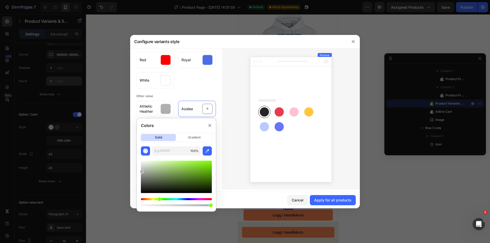
click at [198, 200] on div "Hue" at bounding box center [176, 199] width 71 height 2
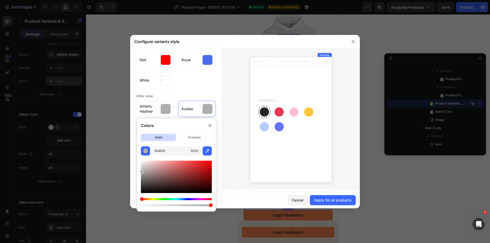
click at [198, 198] on div at bounding box center [176, 184] width 71 height 48
click at [198, 200] on div "Hue" at bounding box center [176, 199] width 71 height 2
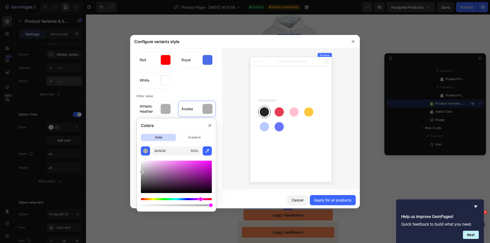
click at [200, 199] on div "Hue" at bounding box center [176, 199] width 71 height 2
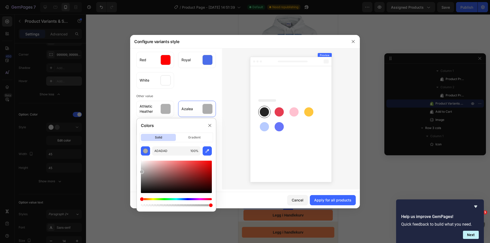
click at [200, 199] on div "Hue" at bounding box center [176, 199] width 71 height 2
click at [200, 200] on div "Hue" at bounding box center [176, 199] width 71 height 2
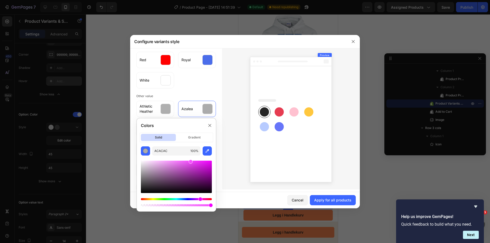
drag, startPoint x: 196, startPoint y: 167, endPoint x: 186, endPoint y: 155, distance: 15.4
click at [186, 155] on div "ACACAC 100 %" at bounding box center [176, 177] width 79 height 61
type input "F760FF"
click at [242, 151] on div at bounding box center [291, 118] width 138 height 141
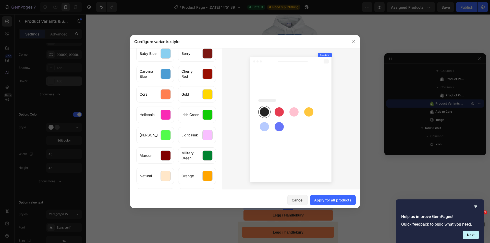
scroll to position [256, 0]
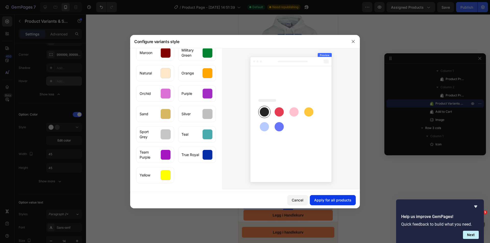
drag, startPoint x: 335, startPoint y: 201, endPoint x: 96, endPoint y: 187, distance: 239.6
click at [335, 201] on div "Apply for all products" at bounding box center [332, 200] width 37 height 5
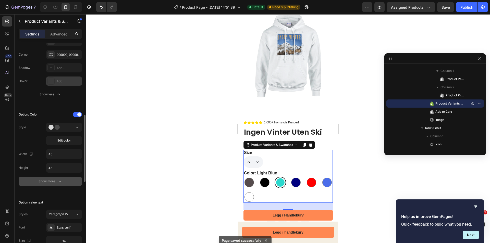
click at [54, 184] on div "Show more" at bounding box center [51, 181] width 24 height 5
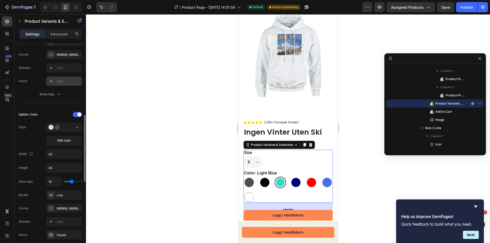
scroll to position [281, 0]
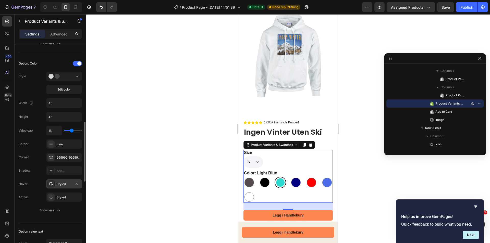
click at [60, 184] on div "Styled" at bounding box center [64, 184] width 15 height 5
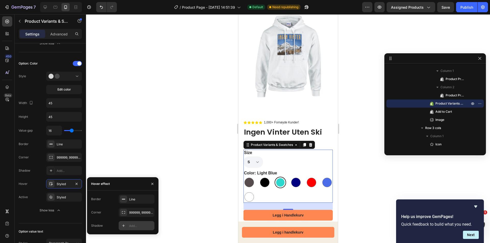
click at [126, 228] on div at bounding box center [123, 225] width 7 height 7
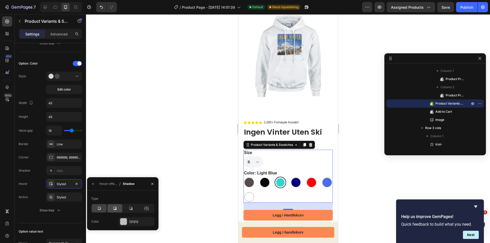
click at [115, 211] on icon at bounding box center [114, 208] width 5 height 5
click at [93, 183] on icon "button" at bounding box center [93, 184] width 4 height 4
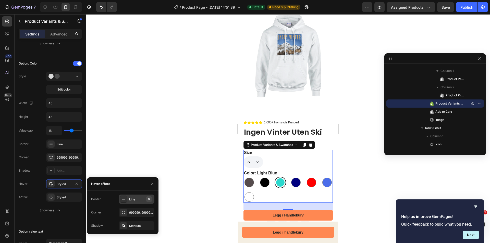
drag, startPoint x: 149, startPoint y: 199, endPoint x: 15, endPoint y: 160, distance: 139.2
click at [149, 199] on icon "button" at bounding box center [149, 199] width 2 height 2
click at [151, 185] on icon "button" at bounding box center [152, 184] width 4 height 4
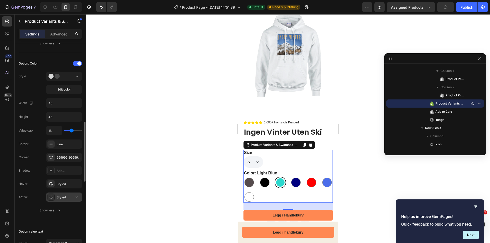
click at [55, 196] on div "Styled" at bounding box center [64, 197] width 36 height 9
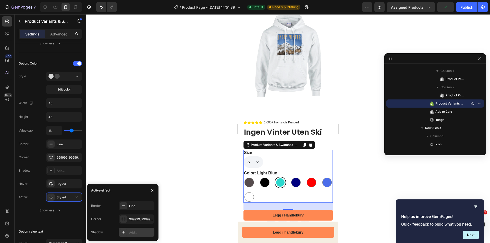
click at [124, 230] on div at bounding box center [123, 232] width 7 height 7
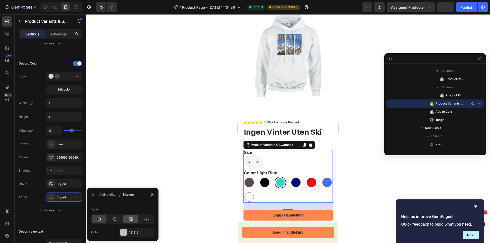
click at [128, 220] on div at bounding box center [130, 219] width 15 height 8
click at [112, 220] on icon at bounding box center [114, 219] width 5 height 5
click at [95, 195] on icon "button" at bounding box center [93, 195] width 4 height 4
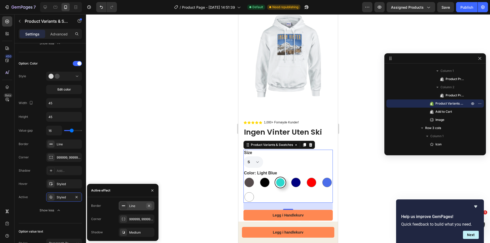
click at [150, 207] on icon "button" at bounding box center [149, 206] width 4 height 4
drag, startPoint x: 299, startPoint y: 181, endPoint x: 332, endPoint y: 218, distance: 49.4
click at [299, 181] on div at bounding box center [295, 182] width 9 height 9
click at [290, 177] on input "Navy Navy" at bounding box center [290, 177] width 0 height 0
radio input "true"
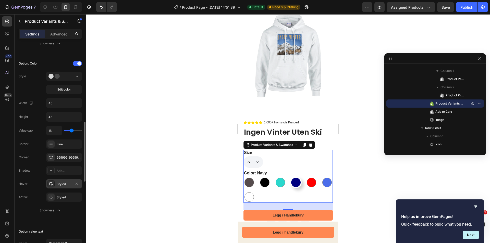
click at [60, 185] on div "Styled" at bounding box center [64, 184] width 15 height 5
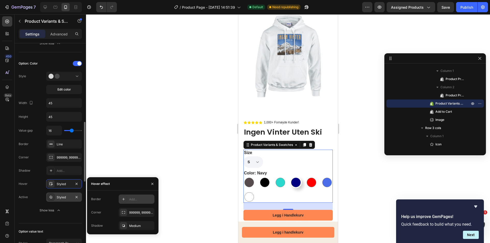
click at [63, 195] on div "Styled" at bounding box center [64, 197] width 36 height 9
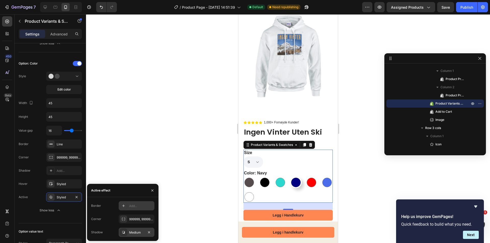
click at [137, 232] on div "Medium" at bounding box center [136, 233] width 15 height 5
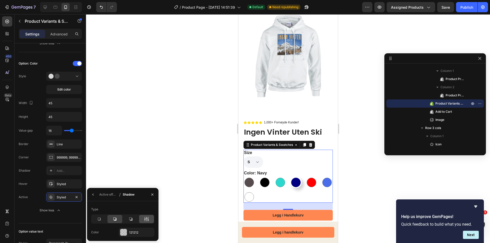
click at [147, 218] on icon at bounding box center [146, 219] width 5 height 5
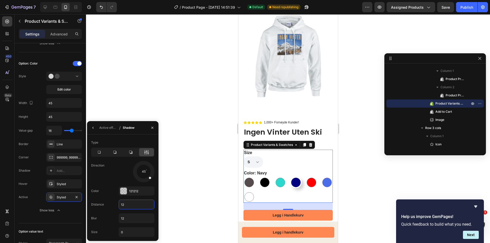
click at [132, 207] on input "12" at bounding box center [136, 204] width 35 height 9
type input "13"
click at [132, 217] on input "12" at bounding box center [136, 218] width 35 height 9
click at [134, 205] on input "13" at bounding box center [136, 204] width 35 height 9
type input "0"
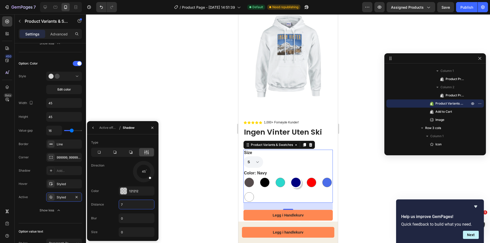
type input "6"
click at [134, 221] on input "0" at bounding box center [136, 218] width 35 height 9
type input "1"
click at [130, 232] on input "0" at bounding box center [136, 232] width 35 height 9
type input "4"
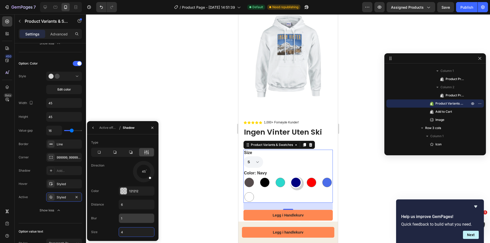
click at [131, 219] on input "1" at bounding box center [136, 218] width 35 height 9
type input "3"
click at [135, 205] on input "6" at bounding box center [136, 204] width 35 height 9
type input "2"
click at [126, 217] on input "3" at bounding box center [136, 218] width 35 height 9
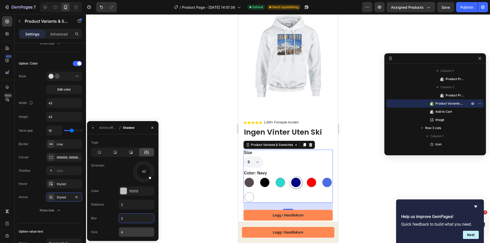
type input "2"
click at [129, 233] on input "4" at bounding box center [136, 232] width 35 height 9
type input "8"
click at [128, 219] on input "2" at bounding box center [136, 218] width 35 height 9
type input "9"
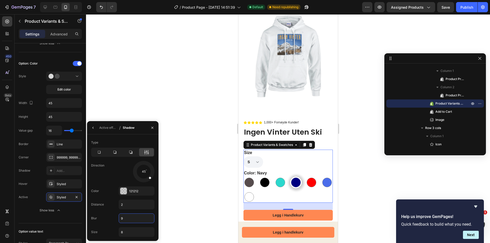
click at [171, 183] on div at bounding box center [288, 128] width 404 height 229
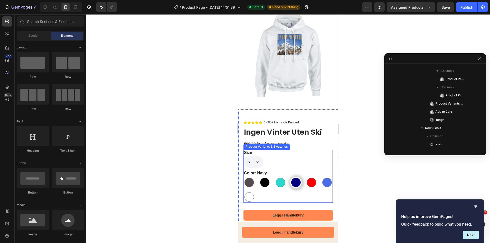
click at [294, 170] on div "Color: Navy Ash Ash Black Black Light Blue Light Blue Navy Navy Red Red Royal R…" at bounding box center [287, 186] width 89 height 33
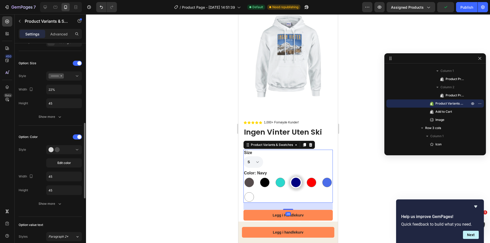
scroll to position [153, 0]
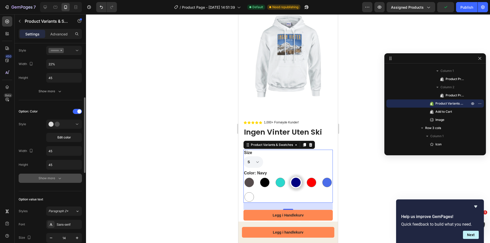
click at [49, 178] on div "Show more" at bounding box center [51, 178] width 24 height 5
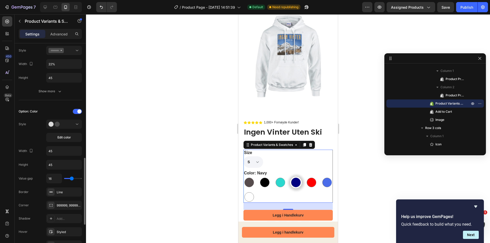
scroll to position [204, 0]
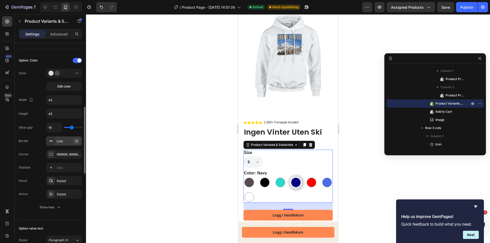
click at [77, 142] on icon "button" at bounding box center [77, 141] width 2 height 2
click at [61, 196] on div "Styled" at bounding box center [64, 194] width 15 height 5
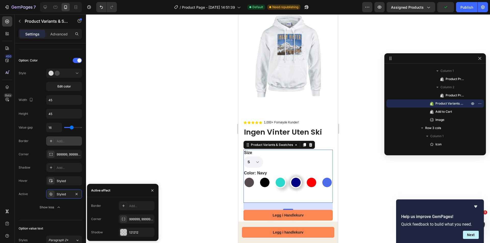
click at [282, 178] on div at bounding box center [279, 182] width 9 height 9
click at [274, 177] on input "Light Blue Light Blue" at bounding box center [274, 177] width 0 height 0
radio input "true"
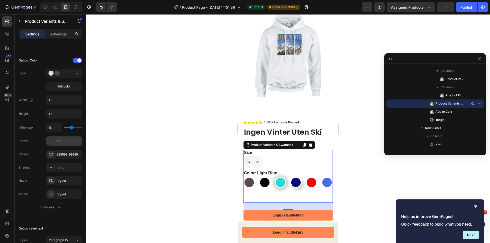
click at [296, 182] on div at bounding box center [295, 182] width 9 height 9
click at [290, 177] on input "Navy Navy" at bounding box center [290, 177] width 0 height 0
radio input "true"
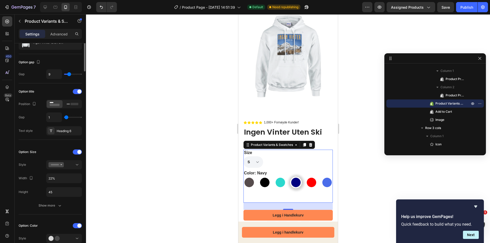
scroll to position [0, 0]
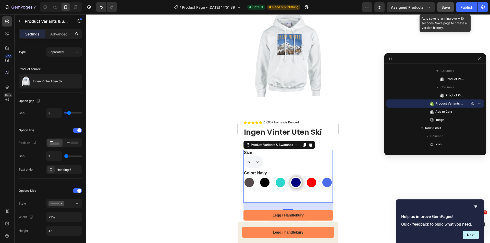
click at [444, 9] on span "Save" at bounding box center [446, 7] width 8 height 4
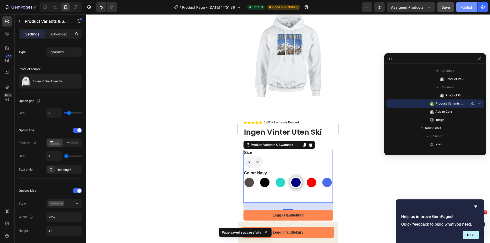
click at [470, 12] on button "Publish" at bounding box center [466, 7] width 21 height 10
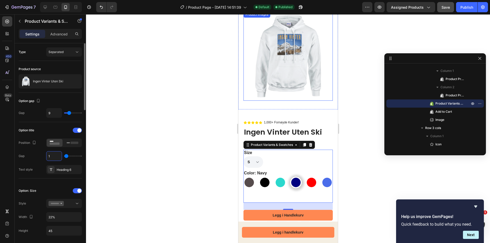
click at [55, 153] on input "1" at bounding box center [53, 156] width 15 height 9
type input "2"
type input "1"
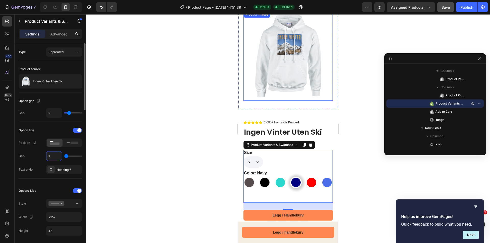
type input "2"
type input "1"
type input "2"
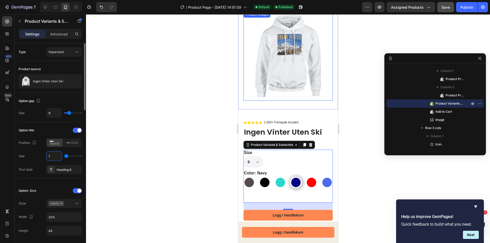
type input "2"
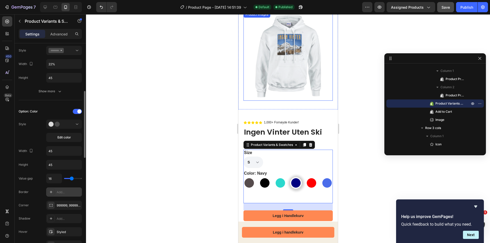
scroll to position [179, 0]
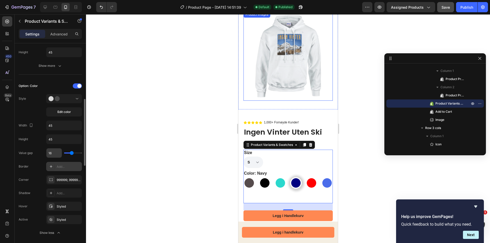
click at [58, 151] on input "16" at bounding box center [53, 153] width 15 height 9
type input "17"
type input "16"
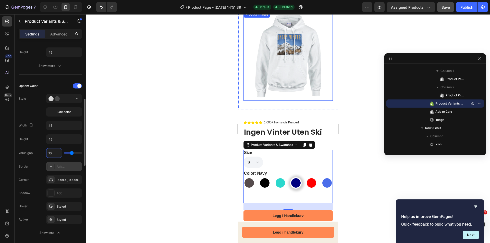
type input "15"
type input "14"
type input "13"
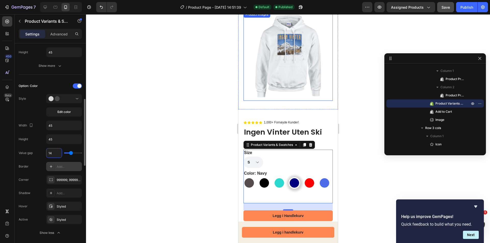
type input "13"
type input "12"
type input "11"
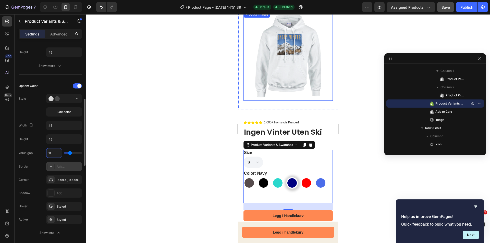
type input "10"
type input "9"
type input "8"
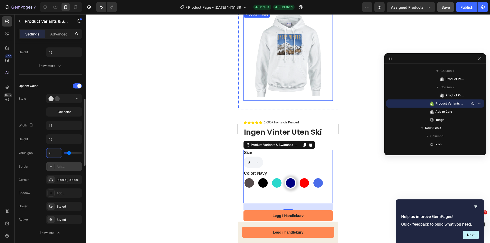
type input "8"
type input "7"
type input "6"
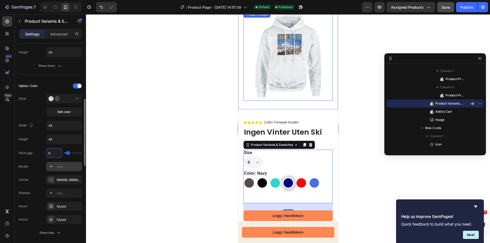
type input "5"
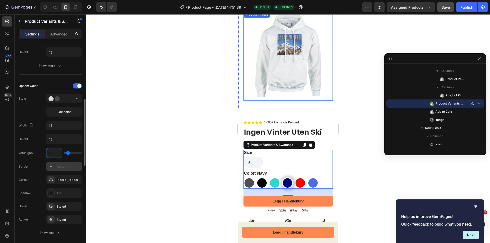
type input "4"
type input "3"
type input "2"
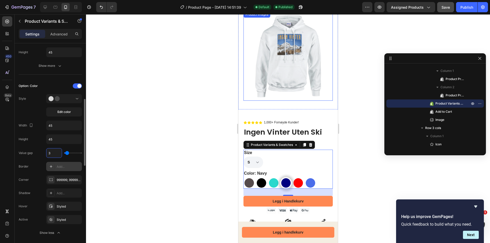
type input "2"
type input "3"
type input "4"
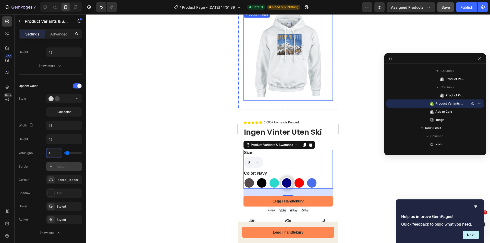
type input "5"
type input "6"
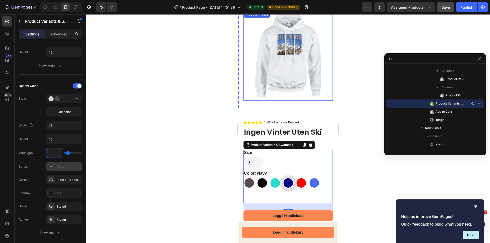
type input "5"
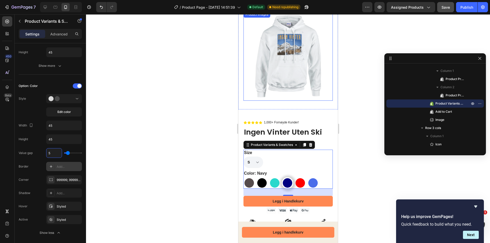
type input "4"
type input "3"
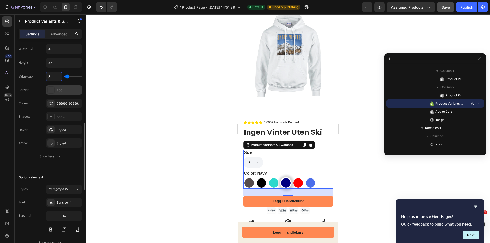
scroll to position [306, 0]
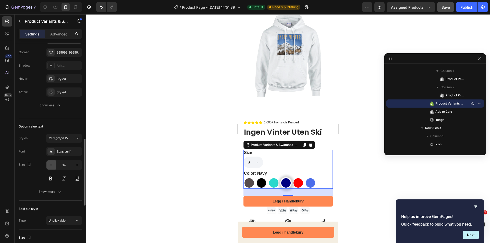
click at [52, 166] on icon "button" at bounding box center [51, 165] width 5 height 5
click at [78, 165] on icon "button" at bounding box center [77, 165] width 5 height 5
type input "14"
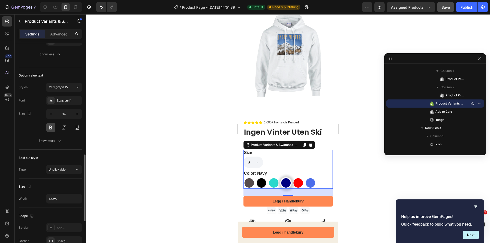
click at [51, 126] on button at bounding box center [50, 127] width 9 height 9
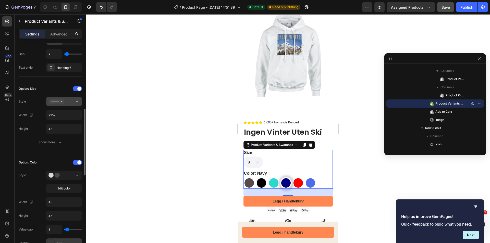
scroll to position [77, 0]
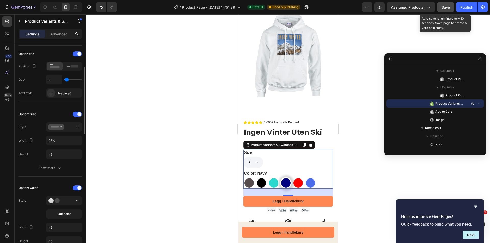
click at [449, 11] on button "Save" at bounding box center [445, 7] width 17 height 10
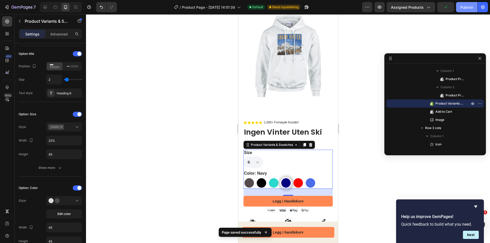
click at [467, 7] on div "Publish" at bounding box center [467, 7] width 13 height 5
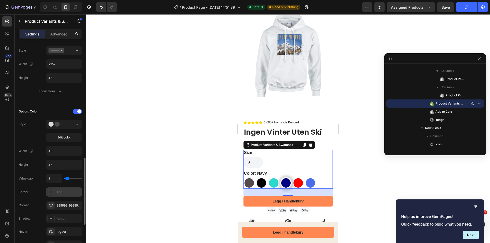
scroll to position [230, 0]
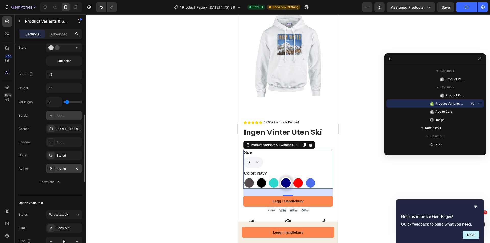
click at [62, 170] on div "Styled" at bounding box center [64, 169] width 15 height 5
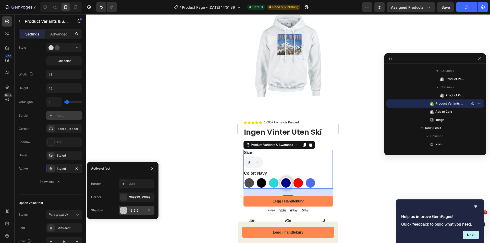
click at [129, 214] on div "121212" at bounding box center [137, 210] width 36 height 9
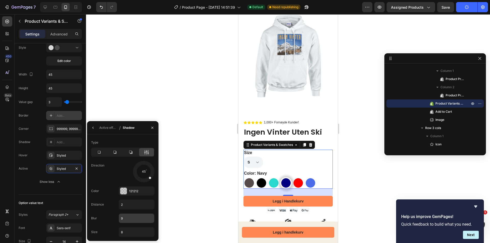
click at [131, 220] on input "9" at bounding box center [136, 218] width 35 height 9
type input "8"
click at [130, 234] on input "8" at bounding box center [136, 232] width 35 height 9
type input "2"
click at [198, 146] on div at bounding box center [288, 128] width 404 height 229
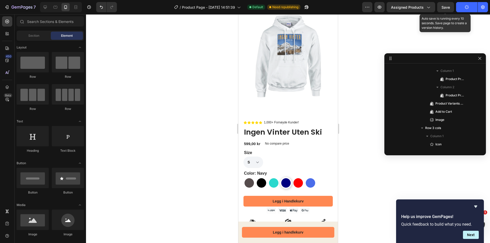
click at [449, 7] on span "Save" at bounding box center [446, 7] width 8 height 4
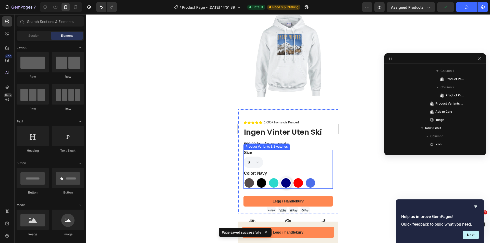
click at [317, 166] on div "Size S M L XL 2XL 3XL 4XL 5XL Color: Navy Ash Ash Black Black Light Blue Light …" at bounding box center [287, 169] width 89 height 39
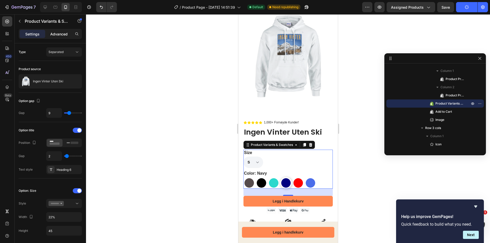
click at [65, 36] on p "Advanced" at bounding box center [58, 33] width 17 height 5
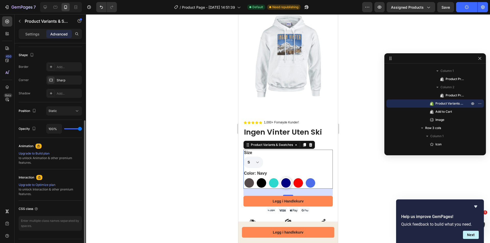
scroll to position [140, 0]
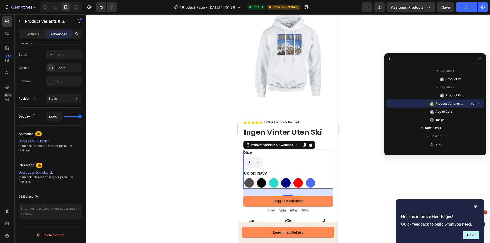
click at [213, 175] on div at bounding box center [288, 128] width 404 height 229
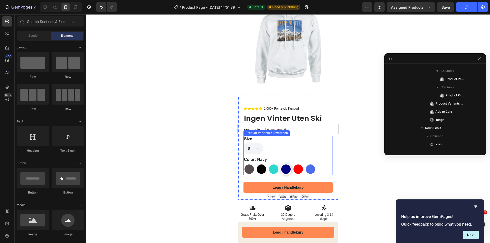
scroll to position [102, 0]
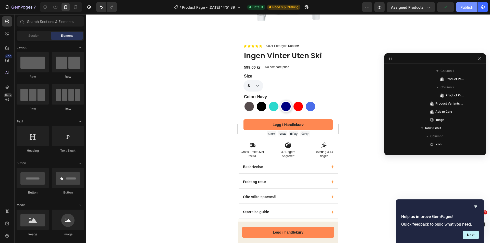
click at [472, 7] on div "Publish" at bounding box center [467, 7] width 13 height 5
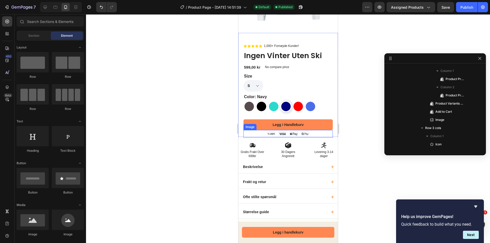
click at [297, 130] on img at bounding box center [288, 134] width 44 height 8
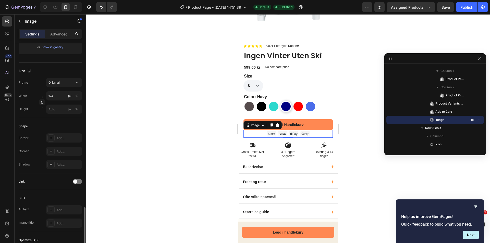
scroll to position [171, 0]
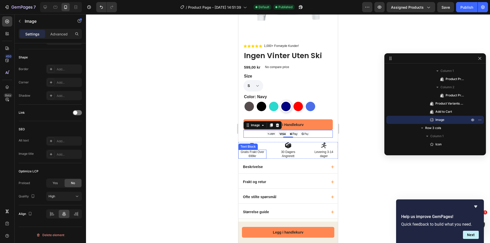
click at [243, 150] on p "Gratis Frakt Over 699kr" at bounding box center [252, 154] width 27 height 8
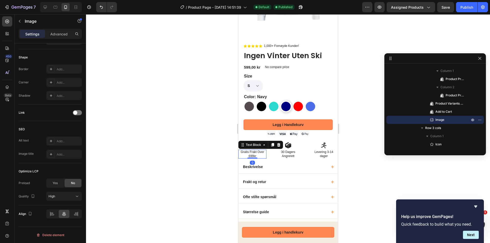
scroll to position [0, 0]
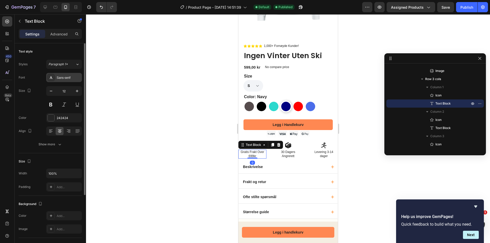
click at [65, 77] on div "Sans-serif" at bounding box center [69, 78] width 24 height 5
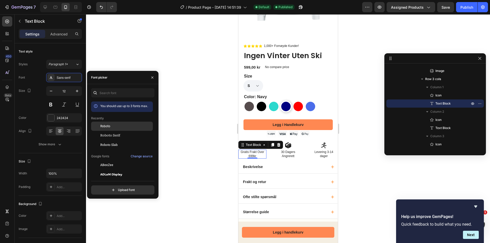
click at [122, 126] on div "Roboto" at bounding box center [126, 126] width 52 height 5
click at [287, 151] on p "30 Dagers Angrerett" at bounding box center [287, 154] width 27 height 8
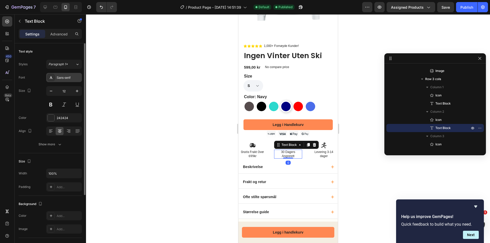
click at [62, 78] on div "Sans-serif" at bounding box center [69, 78] width 24 height 5
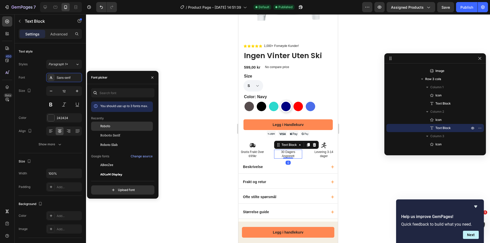
click at [115, 124] on div "Roboto" at bounding box center [122, 126] width 62 height 9
click at [319, 150] on p "Levering 3-14 dager" at bounding box center [323, 154] width 27 height 8
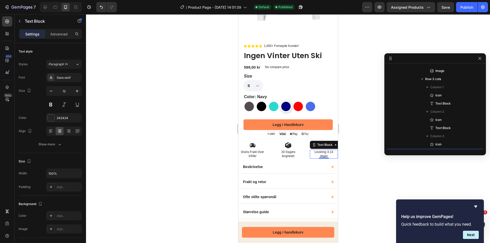
scroll to position [366, 0]
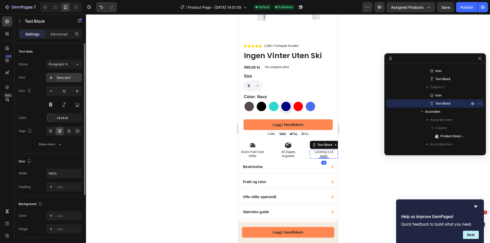
click at [68, 80] on div "Sans-serif" at bounding box center [69, 78] width 24 height 5
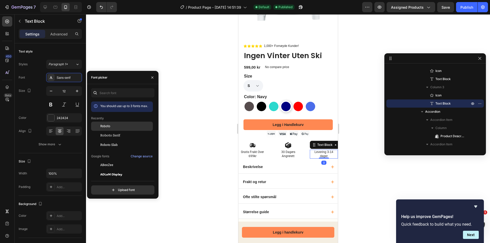
click at [107, 128] on span "Roboto" at bounding box center [105, 126] width 10 height 5
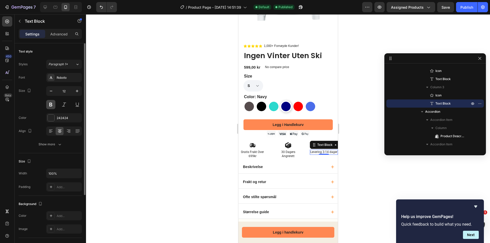
click at [53, 104] on button at bounding box center [50, 104] width 9 height 9
click at [284, 151] on p "30 Dagers Angrerett" at bounding box center [287, 154] width 27 height 8
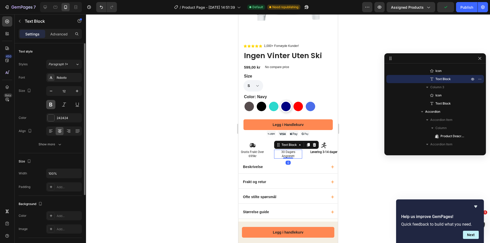
click at [53, 105] on button at bounding box center [50, 104] width 9 height 9
click at [250, 150] on p "Gratis Frakt Over 699kr" at bounding box center [252, 154] width 27 height 8
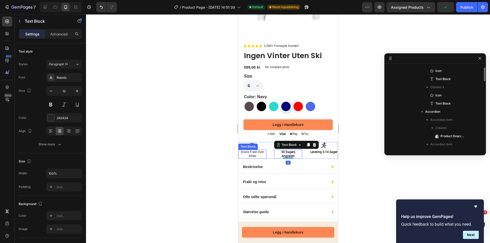
scroll to position [317, 0]
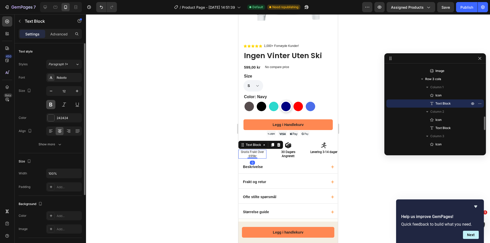
click at [50, 103] on button at bounding box center [50, 104] width 9 height 9
click at [170, 173] on div at bounding box center [288, 128] width 404 height 229
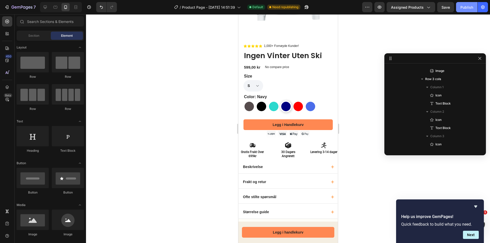
click at [471, 9] on div "Publish" at bounding box center [467, 7] width 13 height 5
click at [468, 9] on div "Publish" at bounding box center [467, 7] width 13 height 5
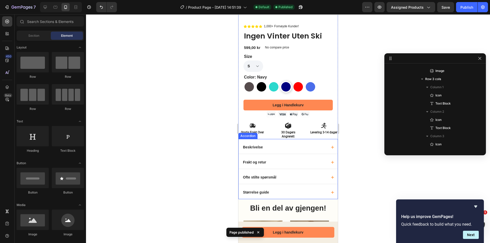
scroll to position [128, 0]
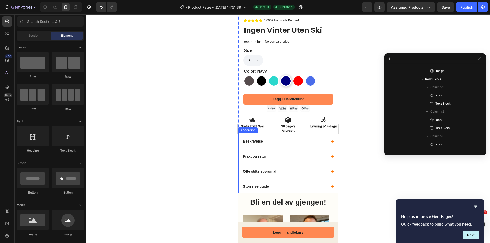
click at [325, 138] on div "Beskrivelse" at bounding box center [287, 140] width 99 height 15
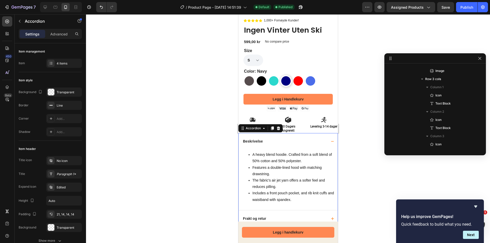
scroll to position [374, 0]
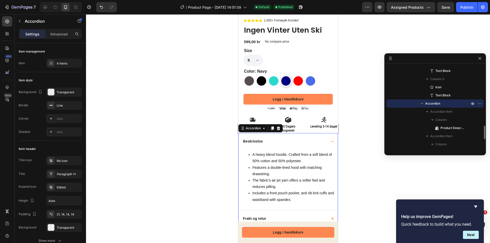
click at [321, 139] on div "Beskrivelse" at bounding box center [284, 142] width 85 height 6
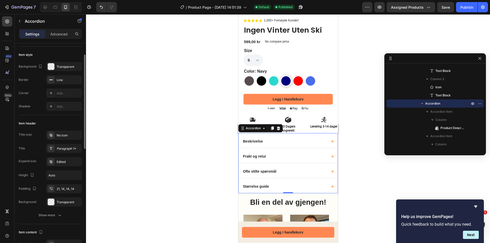
scroll to position [0, 0]
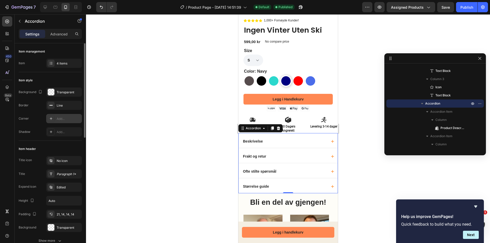
click at [51, 119] on icon at bounding box center [51, 118] width 3 height 3
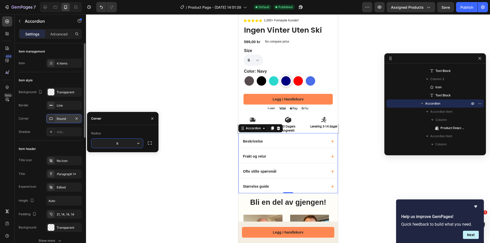
click at [127, 144] on input "8" at bounding box center [117, 143] width 52 height 9
click at [146, 93] on div at bounding box center [288, 128] width 404 height 229
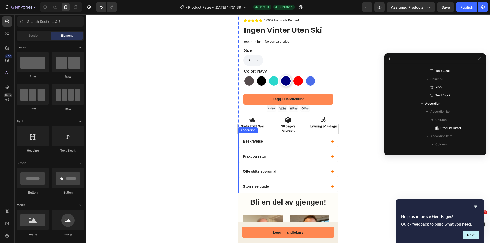
click at [283, 159] on div "Frakt og retur" at bounding box center [287, 155] width 99 height 15
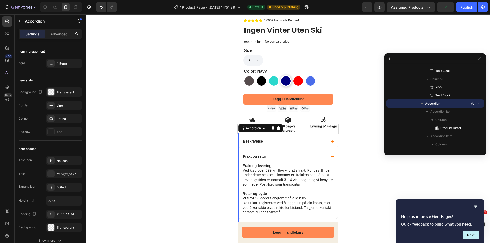
click at [327, 136] on div "Beskrivelse" at bounding box center [287, 140] width 99 height 15
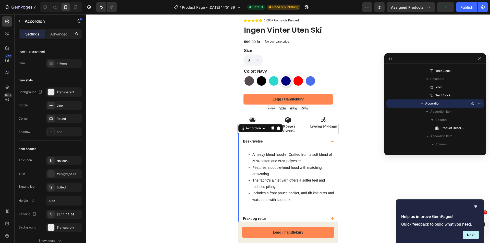
click at [331, 140] on span at bounding box center [332, 141] width 3 height 3
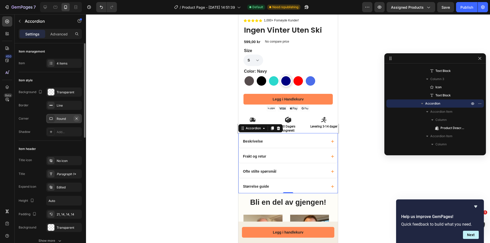
click at [77, 118] on icon "button" at bounding box center [77, 119] width 4 height 4
click at [99, 8] on icon "Undo/Redo" at bounding box center [101, 7] width 5 height 5
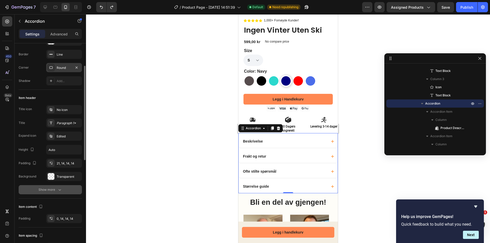
click at [58, 191] on icon "button" at bounding box center [59, 189] width 5 height 5
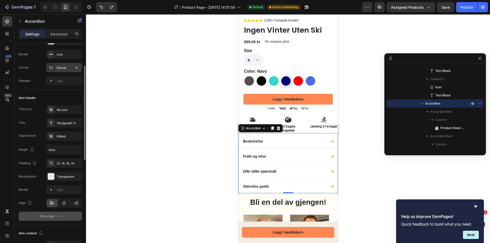
scroll to position [102, 0]
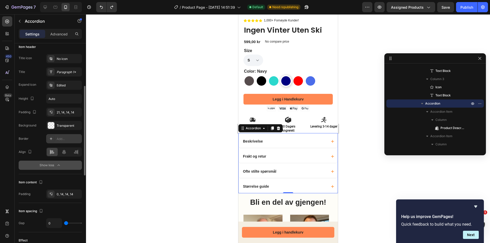
click at [54, 139] on div at bounding box center [50, 138] width 7 height 7
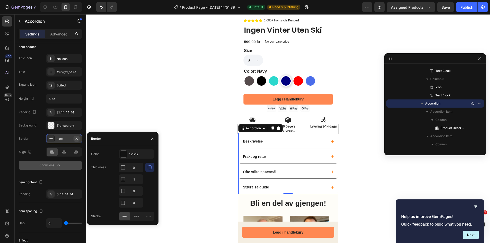
click at [76, 138] on icon "button" at bounding box center [77, 139] width 2 height 2
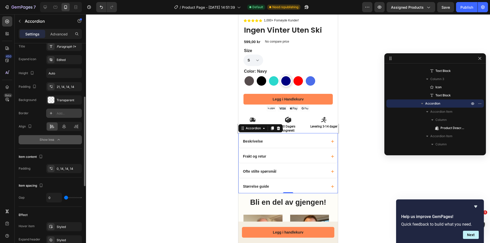
scroll to position [153, 0]
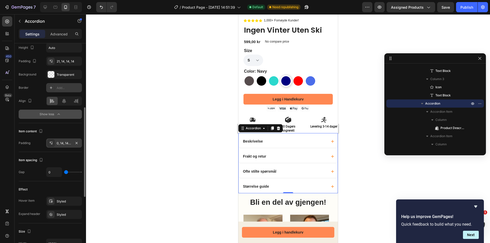
click at [60, 145] on div "0, 14, 14, 14" at bounding box center [64, 143] width 15 height 5
click at [32, 141] on div "Padding 0, 14, 14, 14" at bounding box center [50, 143] width 63 height 9
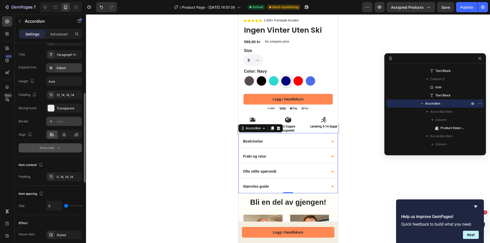
scroll to position [0, 0]
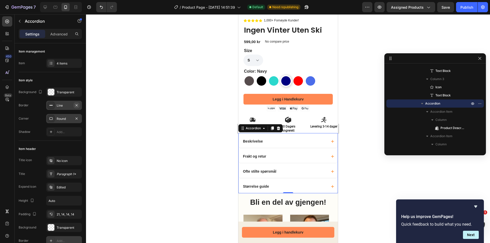
click at [77, 106] on icon "button" at bounding box center [77, 105] width 4 height 4
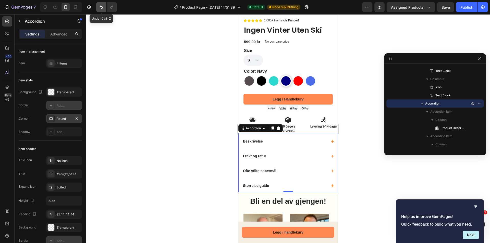
click at [103, 7] on icon "Undo/Redo" at bounding box center [101, 7] width 5 height 5
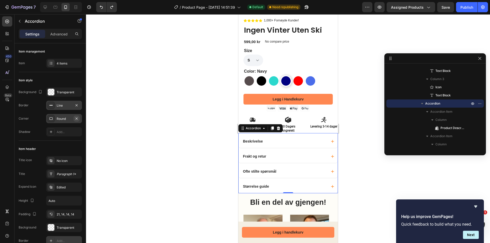
click at [77, 119] on icon "button" at bounding box center [77, 119] width 4 height 4
click at [100, 7] on icon "Undo/Redo" at bounding box center [101, 7] width 3 height 3
click at [64, 107] on div "Line" at bounding box center [64, 105] width 15 height 5
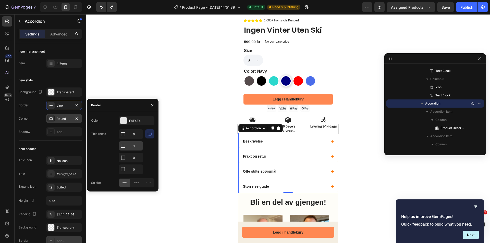
click at [137, 143] on input "1" at bounding box center [131, 145] width 24 height 9
click at [149, 151] on div at bounding box center [149, 151] width 9 height 45
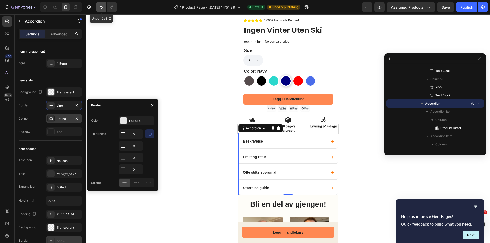
click at [103, 8] on icon "Undo/Redo" at bounding box center [101, 7] width 5 height 5
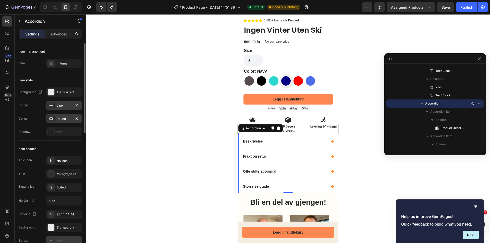
click at [63, 108] on div "Line" at bounding box center [64, 105] width 36 height 9
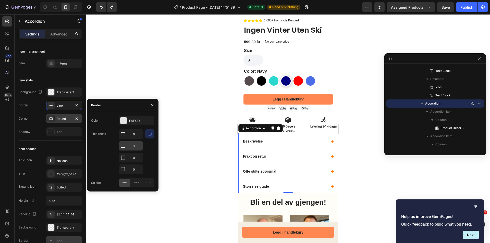
click at [138, 145] on input "1" at bounding box center [131, 145] width 24 height 9
type input "2"
click at [192, 152] on div at bounding box center [288, 128] width 404 height 229
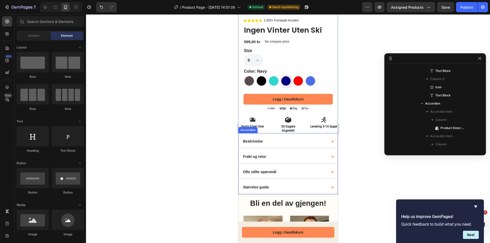
click at [285, 158] on div "Frakt og retur" at bounding box center [287, 156] width 99 height 15
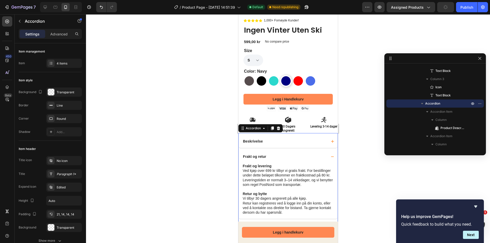
click at [279, 143] on div "Beskrivelse" at bounding box center [287, 140] width 99 height 15
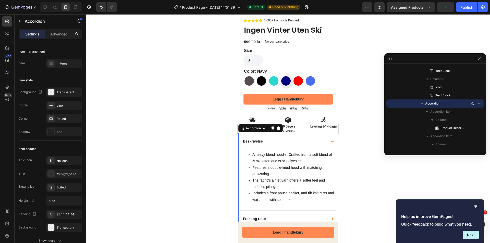
click at [284, 139] on div "Beskrivelse" at bounding box center [284, 142] width 85 height 6
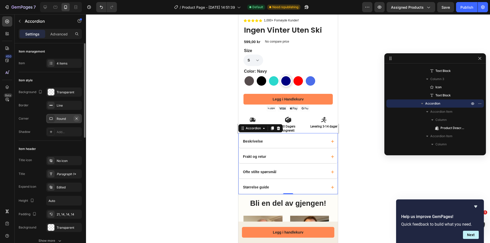
click at [76, 119] on icon "button" at bounding box center [77, 119] width 4 height 4
click at [51, 132] on icon at bounding box center [51, 132] width 4 height 4
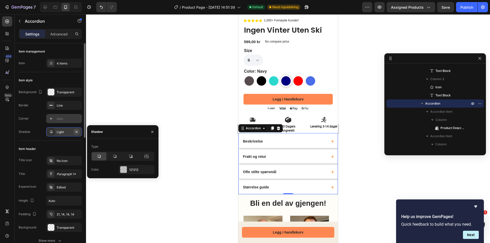
click at [77, 131] on icon "button" at bounding box center [77, 132] width 2 height 2
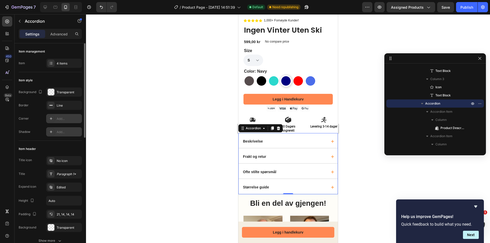
scroll to position [51, 0]
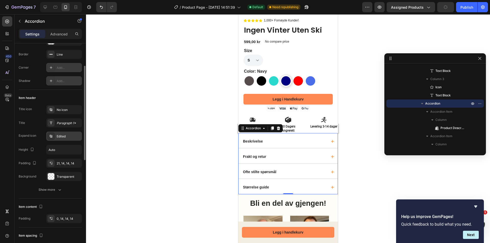
click at [67, 139] on div "Edited" at bounding box center [69, 136] width 24 height 5
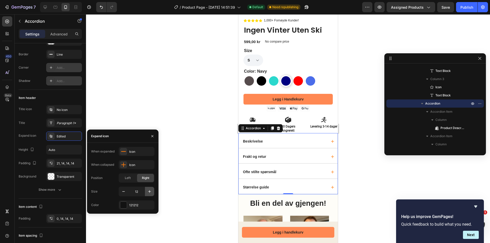
click at [147, 191] on icon "button" at bounding box center [149, 191] width 5 height 5
click at [147, 191] on button "button" at bounding box center [149, 191] width 9 height 9
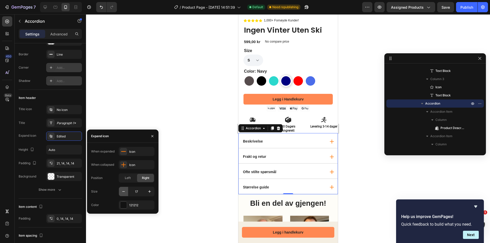
click at [123, 192] on icon "button" at bounding box center [123, 191] width 5 height 5
type input "16"
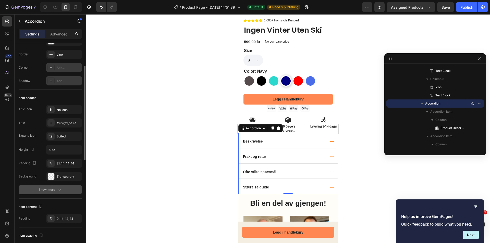
click at [57, 189] on icon "button" at bounding box center [59, 189] width 5 height 5
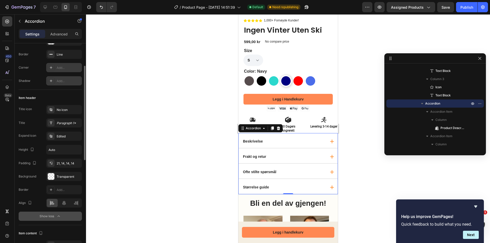
scroll to position [77, 0]
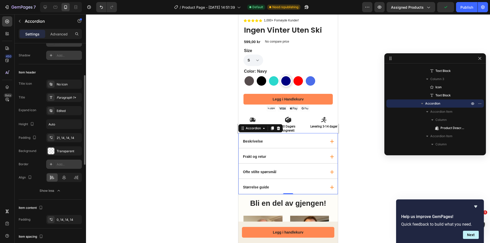
click at [50, 165] on icon at bounding box center [51, 164] width 4 height 4
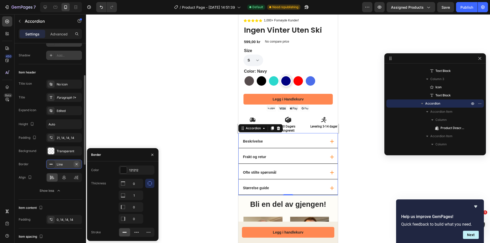
click at [77, 164] on icon "button" at bounding box center [77, 164] width 4 height 4
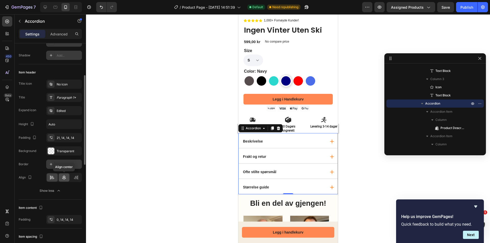
click at [62, 178] on icon at bounding box center [64, 177] width 5 height 5
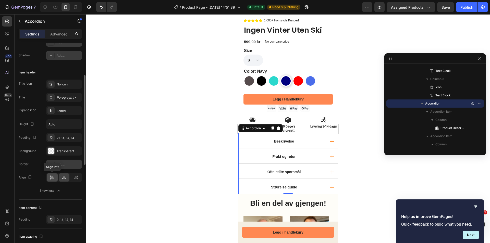
click at [54, 178] on icon at bounding box center [53, 178] width 4 height 1
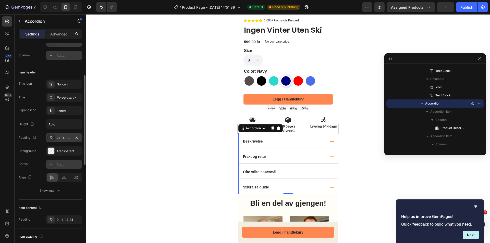
click at [59, 138] on div "21, 14, 14, 14" at bounding box center [64, 138] width 15 height 5
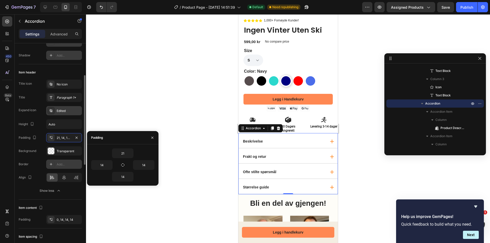
click at [63, 111] on div "Edited" at bounding box center [69, 111] width 24 height 5
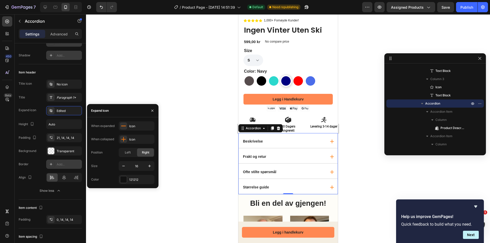
click at [330, 140] on icon at bounding box center [332, 142] width 4 height 4
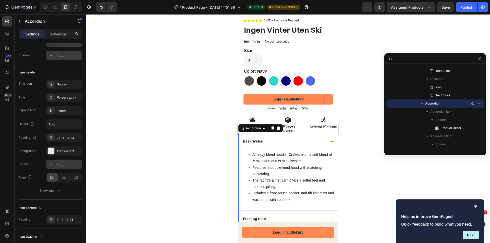
click at [330, 141] on icon at bounding box center [332, 141] width 4 height 1
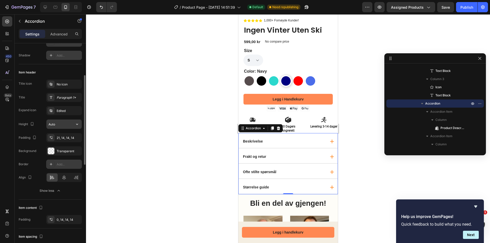
click at [62, 125] on input "Auto" at bounding box center [63, 124] width 35 height 9
click at [33, 116] on div "Title icon No icon Title Paragraph 1* Expand icon Edited Height Auto Padding 21…" at bounding box center [50, 118] width 63 height 76
click at [58, 152] on div "Transparent" at bounding box center [64, 151] width 15 height 5
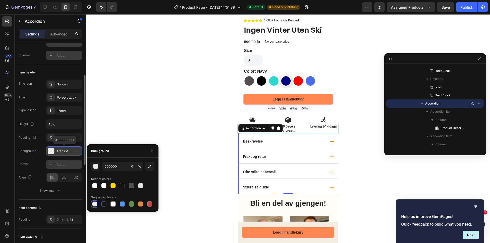
click at [58, 152] on div "Transparent" at bounding box center [64, 151] width 15 height 5
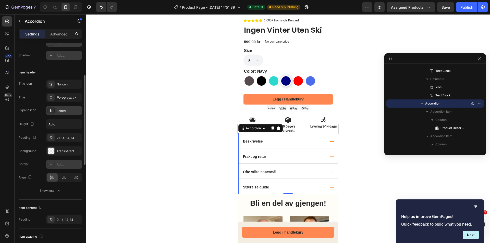
click at [65, 107] on div "Edited" at bounding box center [64, 110] width 36 height 9
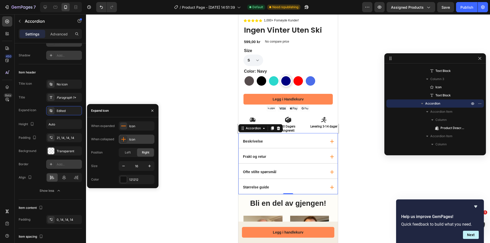
click at [140, 140] on div "Icon" at bounding box center [141, 139] width 24 height 5
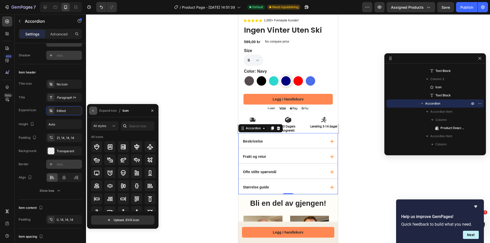
click at [94, 109] on icon "button" at bounding box center [93, 111] width 4 height 4
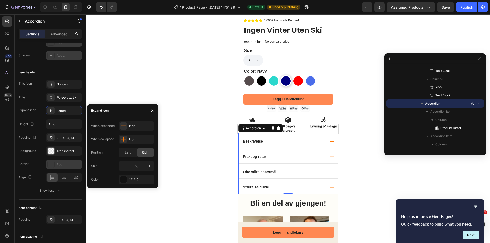
click at [180, 195] on div at bounding box center [288, 128] width 404 height 229
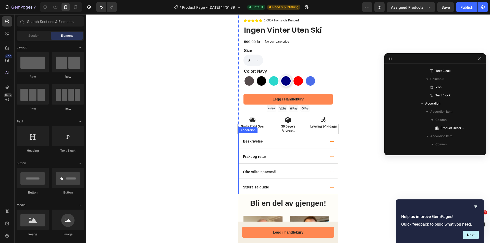
click at [273, 164] on div "Ofte stilte spørsmål" at bounding box center [287, 171] width 99 height 15
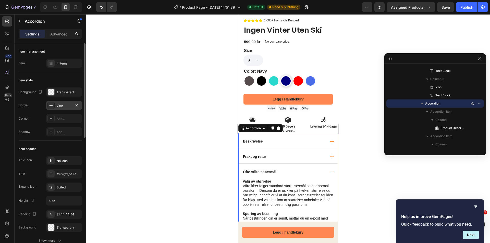
click at [64, 105] on div "Line" at bounding box center [64, 105] width 15 height 5
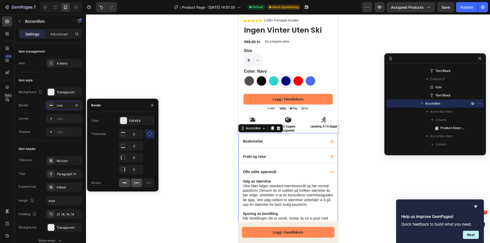
click at [136, 185] on icon at bounding box center [136, 182] width 5 height 5
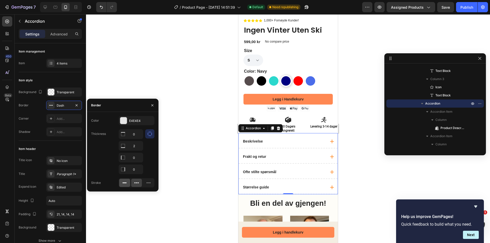
click at [126, 184] on icon at bounding box center [124, 182] width 5 height 5
click at [137, 182] on icon at bounding box center [136, 182] width 5 height 5
click at [147, 181] on icon at bounding box center [148, 182] width 5 height 5
click at [123, 182] on icon at bounding box center [124, 182] width 5 height 5
click at [149, 135] on icon "button" at bounding box center [149, 133] width 5 height 5
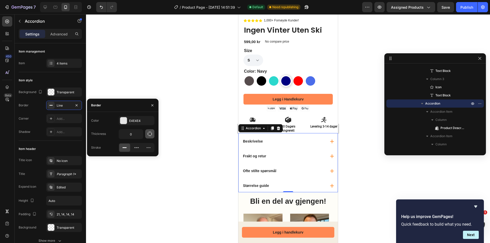
click at [149, 135] on icon "button" at bounding box center [149, 133] width 5 height 5
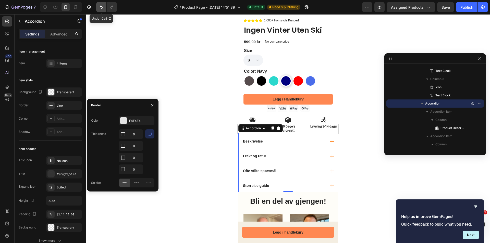
click at [100, 6] on icon "Undo/Redo" at bounding box center [101, 7] width 5 height 5
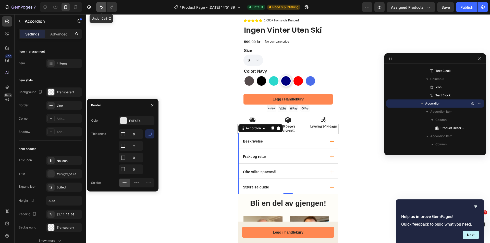
click at [100, 6] on icon "Undo/Redo" at bounding box center [101, 7] width 5 height 5
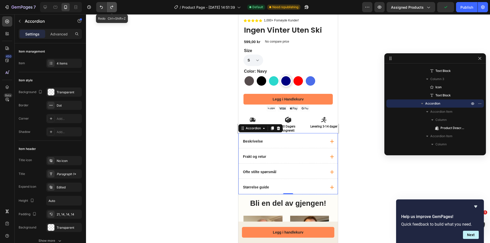
click at [113, 6] on icon "Undo/Redo" at bounding box center [111, 7] width 5 height 5
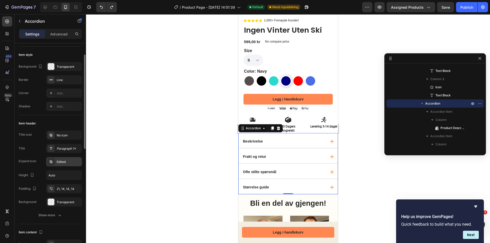
click at [70, 162] on div "Edited" at bounding box center [69, 162] width 24 height 5
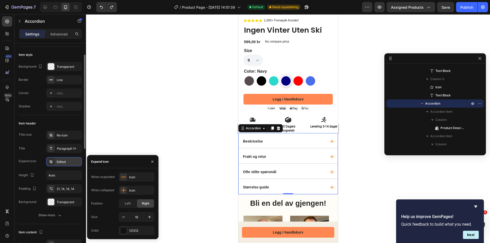
click at [70, 162] on div "Edited" at bounding box center [69, 162] width 24 height 5
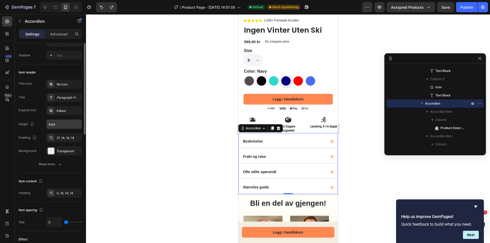
scroll to position [102, 0]
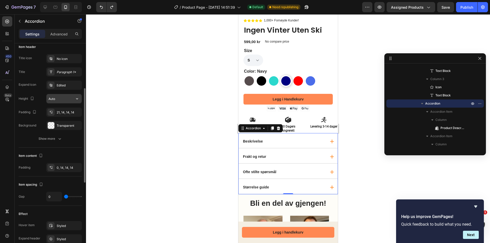
click at [67, 98] on input "Auto" at bounding box center [63, 98] width 35 height 9
click at [56, 142] on button "Show more" at bounding box center [50, 138] width 63 height 9
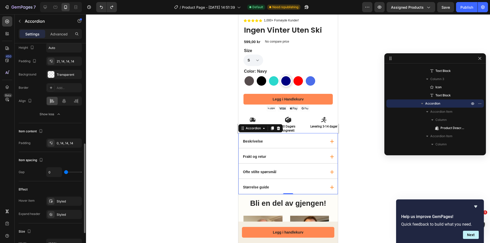
scroll to position [179, 0]
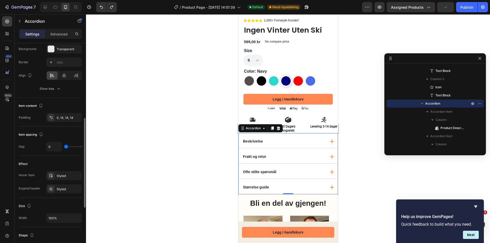
click at [71, 147] on div "0" at bounding box center [64, 147] width 36 height 10
type input "20"
click at [69, 146] on input "range" at bounding box center [73, 146] width 18 height 1
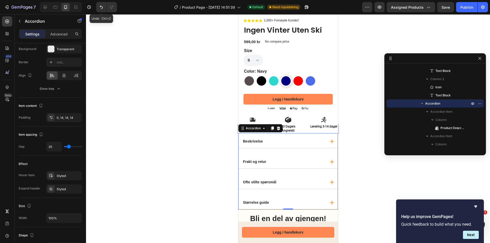
click at [102, 6] on icon "Undo/Redo" at bounding box center [101, 7] width 5 height 5
type input "0"
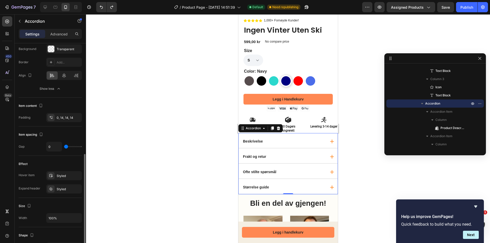
scroll to position [255, 0]
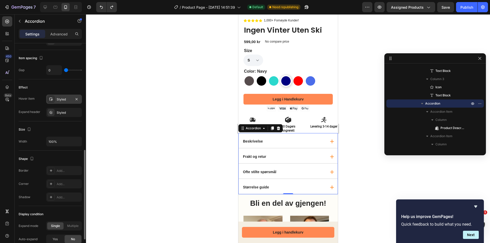
click at [63, 99] on div "Styled" at bounding box center [64, 99] width 15 height 5
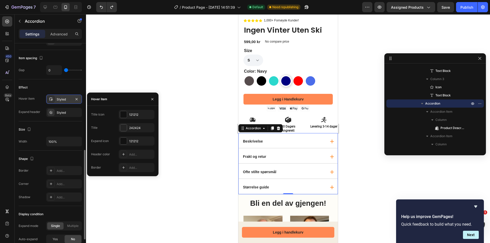
click at [63, 99] on div "Styled" at bounding box center [64, 99] width 15 height 5
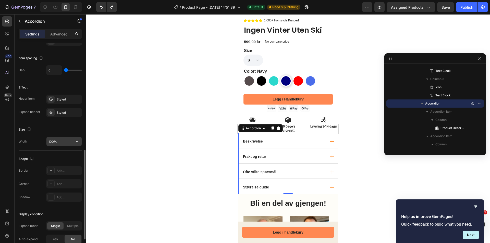
scroll to position [298, 0]
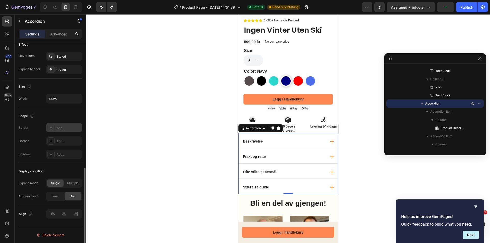
click at [52, 127] on icon at bounding box center [51, 128] width 4 height 4
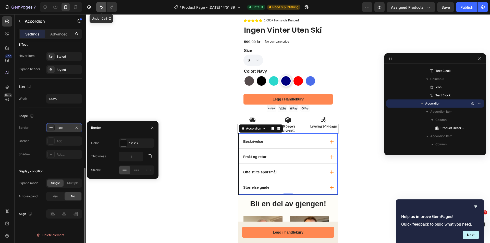
click at [99, 8] on icon "Undo/Redo" at bounding box center [101, 7] width 5 height 5
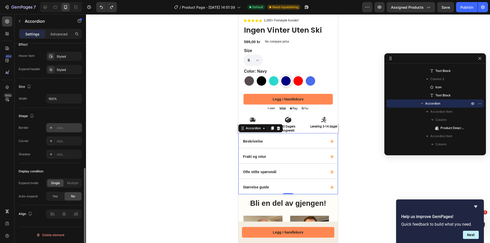
click at [121, 172] on div at bounding box center [288, 128] width 404 height 229
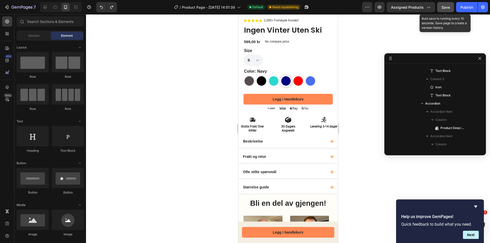
click at [452, 4] on button "Save" at bounding box center [445, 7] width 17 height 10
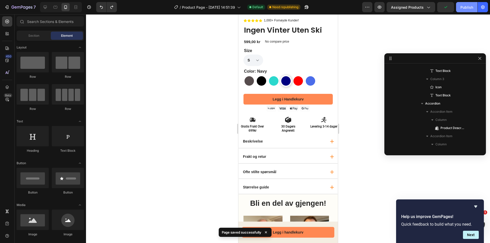
click at [462, 6] on div "Publish" at bounding box center [467, 7] width 13 height 5
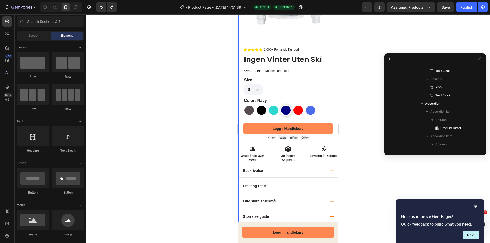
scroll to position [26, 0]
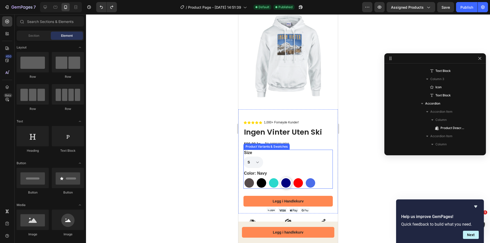
click at [292, 158] on div "S M L XL 2XL 3XL 4XL 5XL" at bounding box center [287, 162] width 89 height 11
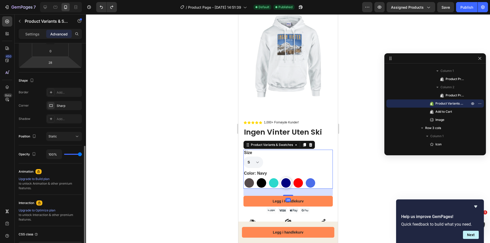
scroll to position [0, 0]
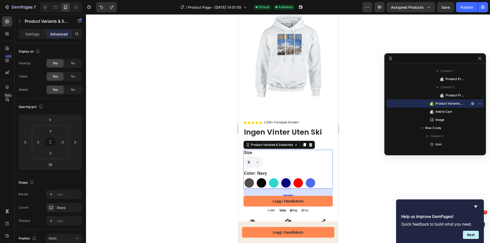
click at [311, 157] on div "S M L XL 2XL 3XL 4XL 5XL" at bounding box center [287, 162] width 89 height 11
click at [23, 23] on button "button" at bounding box center [20, 21] width 8 height 8
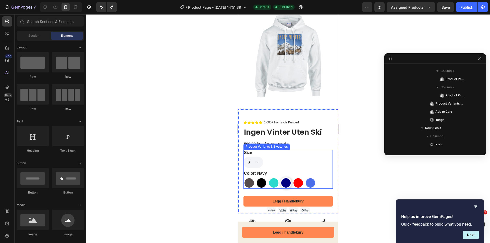
click at [277, 144] on div "Product Variants & Swatches" at bounding box center [266, 147] width 46 height 6
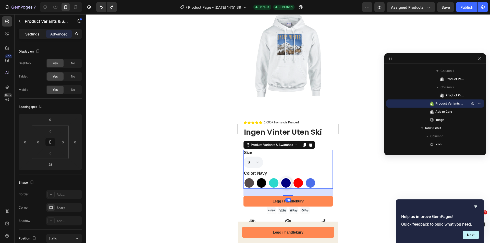
click at [30, 34] on p "Settings" at bounding box center [32, 33] width 14 height 5
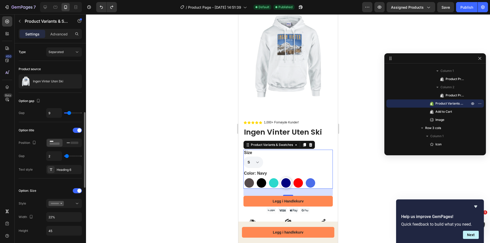
scroll to position [77, 0]
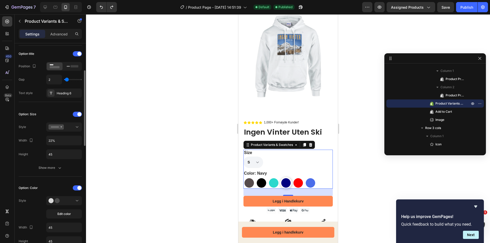
click at [31, 116] on div "Option: Size" at bounding box center [28, 114] width 18 height 5
click at [45, 167] on div "Show more" at bounding box center [51, 167] width 24 height 5
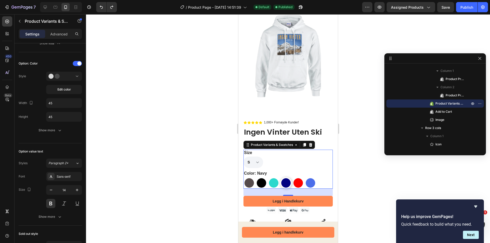
scroll to position [434, 0]
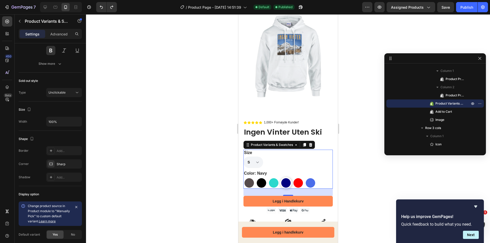
drag, startPoint x: 77, startPoint y: 206, endPoint x: 93, endPoint y: 195, distance: 20.0
click at [77, 206] on icon "button" at bounding box center [76, 207] width 4 height 4
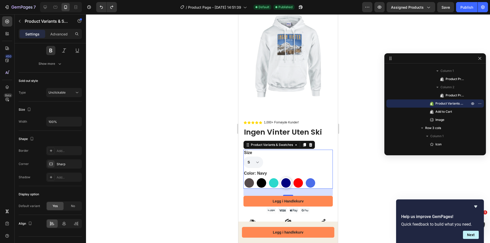
click at [175, 150] on div at bounding box center [288, 128] width 404 height 229
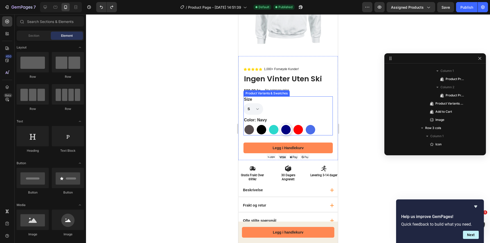
scroll to position [77, 0]
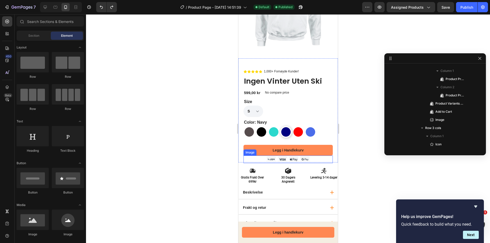
click at [306, 156] on img at bounding box center [288, 160] width 44 height 8
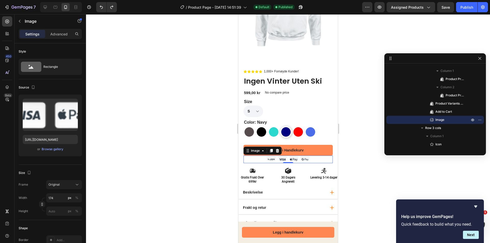
click at [184, 166] on div at bounding box center [288, 128] width 404 height 229
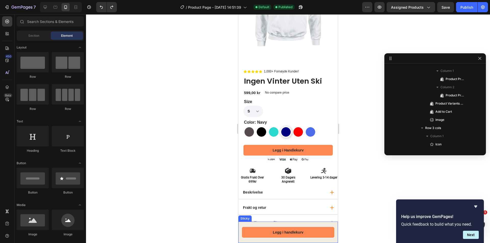
click at [328, 224] on div "Legg i handlekurv Button Sticky" at bounding box center [288, 232] width 100 height 21
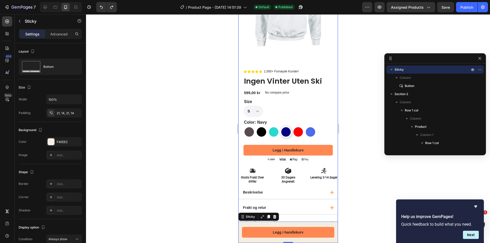
scroll to position [0, 0]
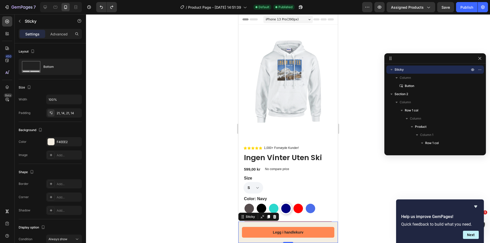
click at [275, 217] on icon at bounding box center [274, 217] width 3 height 4
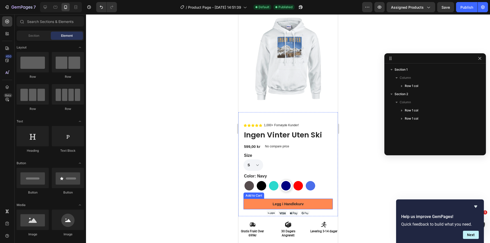
scroll to position [26, 0]
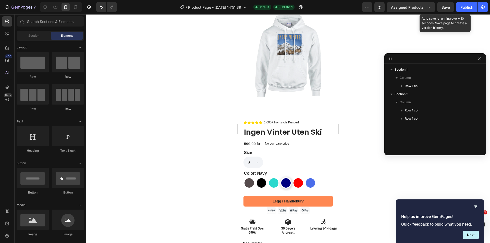
click at [449, 9] on span "Save" at bounding box center [446, 7] width 8 height 4
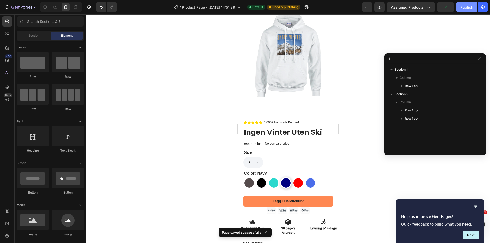
click at [462, 7] on div "Publish" at bounding box center [467, 7] width 13 height 5
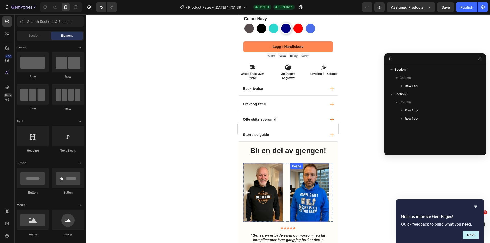
scroll to position [255, 0]
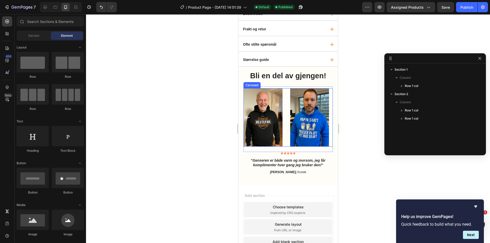
click at [326, 116] on icon "Carousel Next Arrow" at bounding box center [328, 117] width 5 height 5
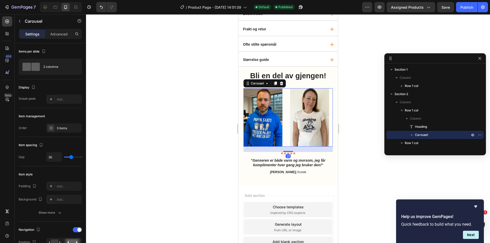
click at [326, 116] on icon "Carousel Next Arrow" at bounding box center [328, 117] width 4 height 3
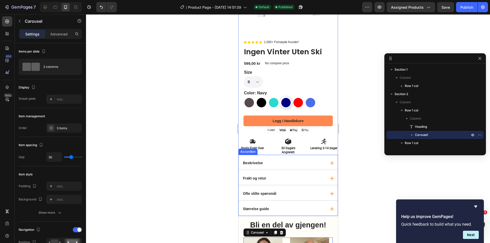
scroll to position [77, 0]
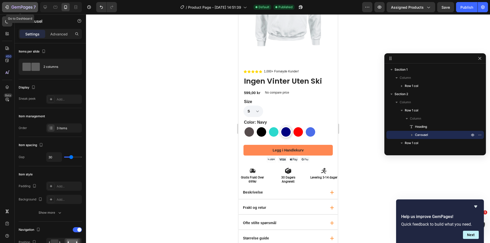
click at [10, 6] on div "7" at bounding box center [19, 7] width 31 height 6
